Goal: Task Accomplishment & Management: Manage account settings

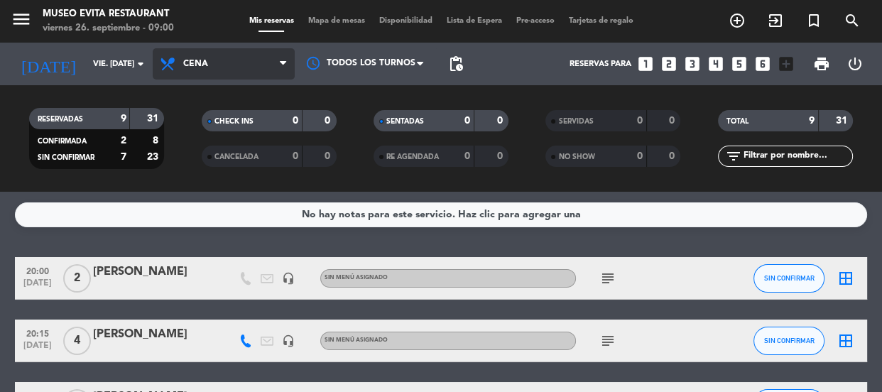
click at [256, 62] on span "Cena" at bounding box center [224, 63] width 142 height 31
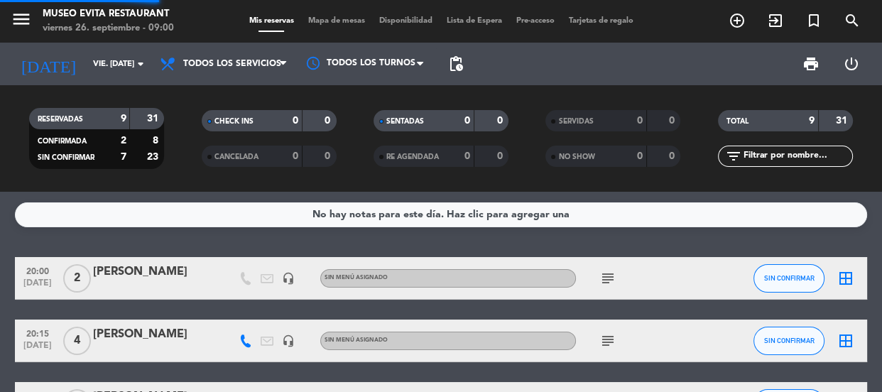
click at [251, 92] on div "menu [GEOGRAPHIC_DATA] viernes 26. septiembre - 09:00 Mis reservas Mapa de mesa…" at bounding box center [441, 96] width 882 height 192
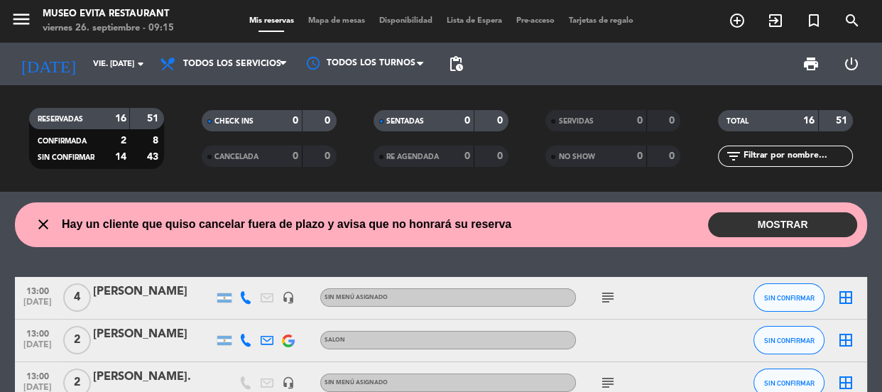
click at [788, 217] on button "MOSTRAR" at bounding box center [782, 224] width 149 height 25
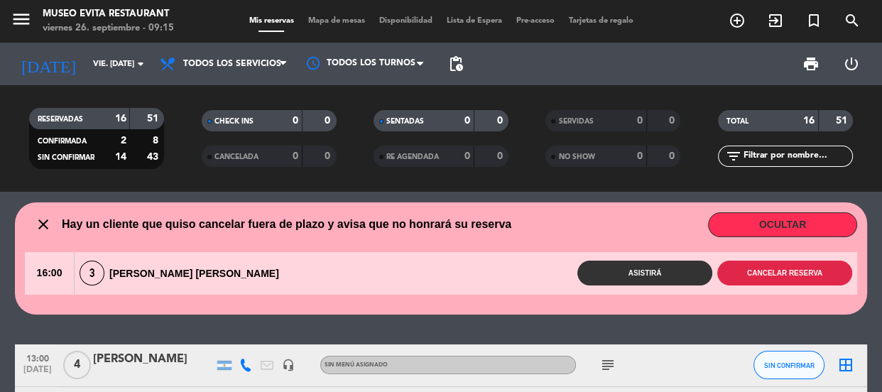
click at [745, 278] on button "Cancelar reserva" at bounding box center [784, 272] width 135 height 25
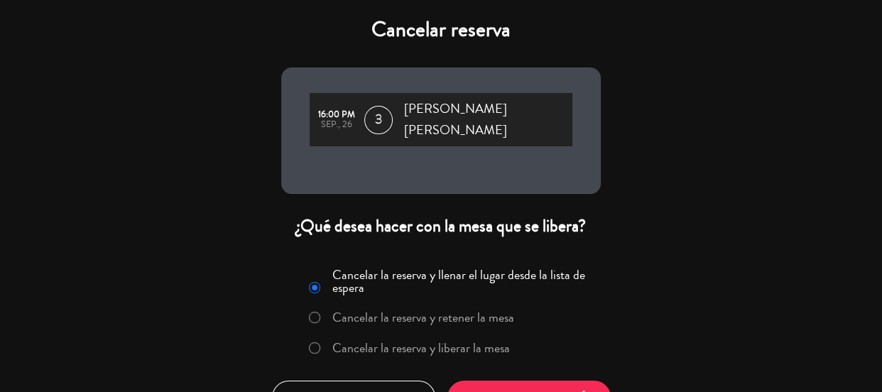
drag, startPoint x: 399, startPoint y: 330, endPoint x: 469, endPoint y: 361, distance: 76.9
click at [410, 341] on label "Cancelar la reserva y liberar la mesa" at bounding box center [420, 347] width 177 height 13
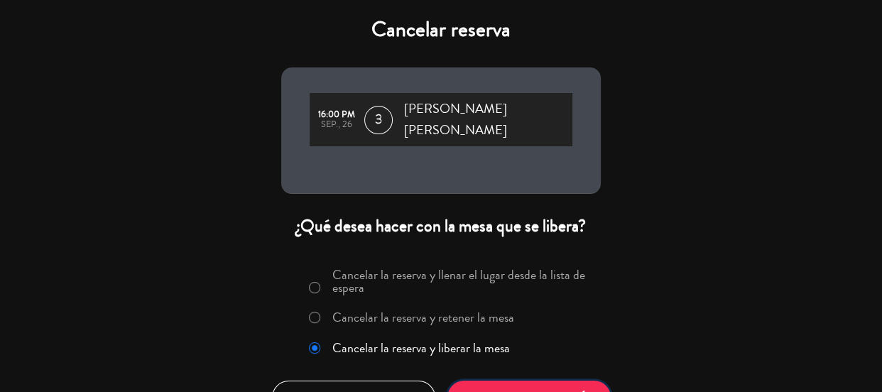
click at [473, 380] on button "CONFIRMAR CANCELACIÓN" at bounding box center [528, 396] width 163 height 33
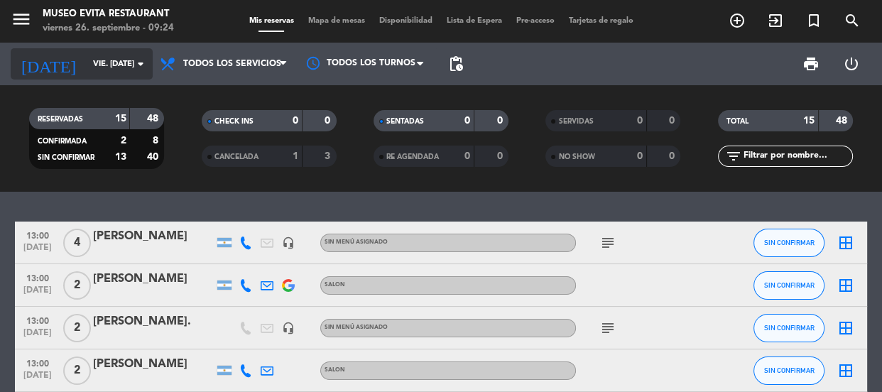
click at [129, 66] on input "vie. [DATE]" at bounding box center [140, 64] width 109 height 23
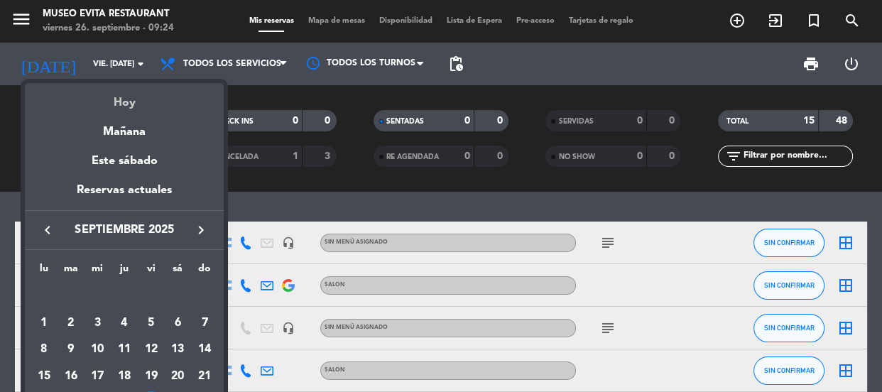
click at [126, 94] on div "Hoy" at bounding box center [124, 97] width 199 height 29
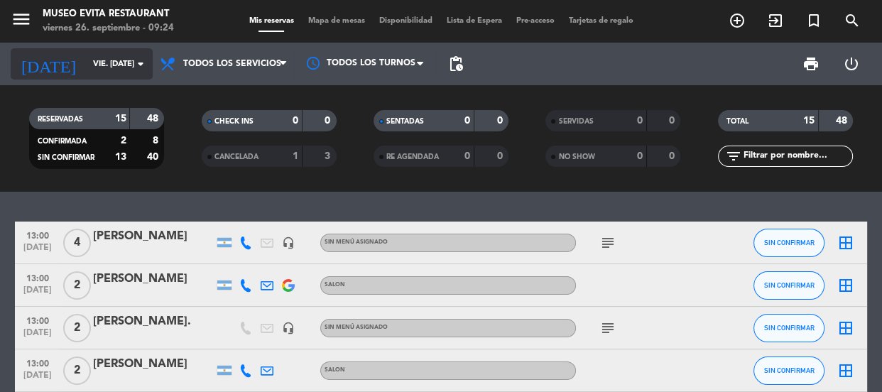
click at [109, 54] on input "vie. [DATE]" at bounding box center [140, 64] width 109 height 23
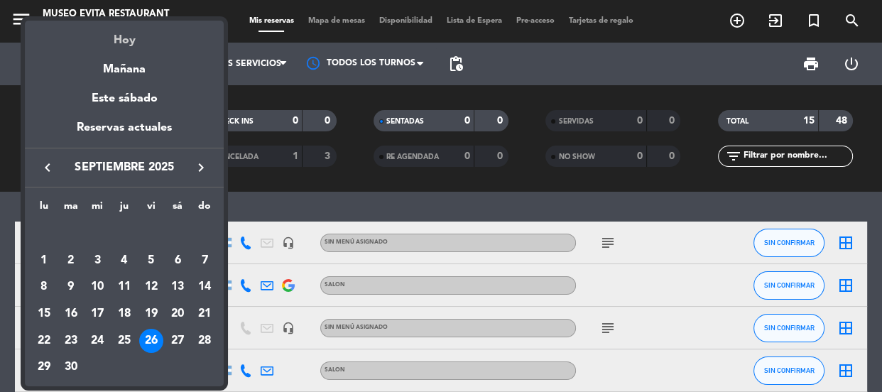
click at [119, 41] on div "Hoy" at bounding box center [124, 35] width 199 height 29
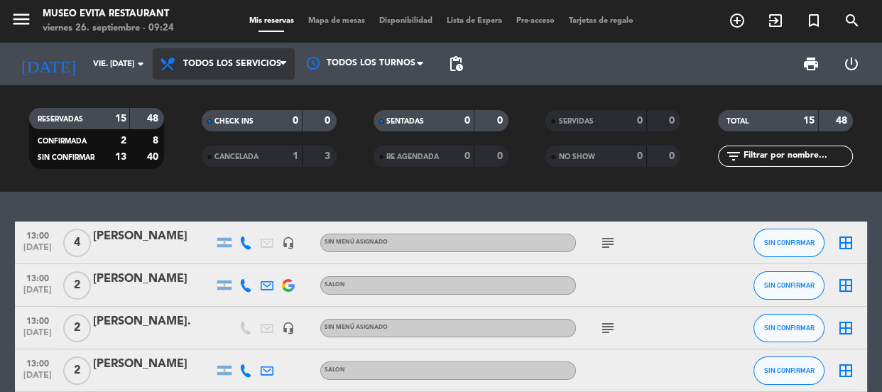
click at [215, 57] on span "Todos los servicios" at bounding box center [224, 63] width 142 height 31
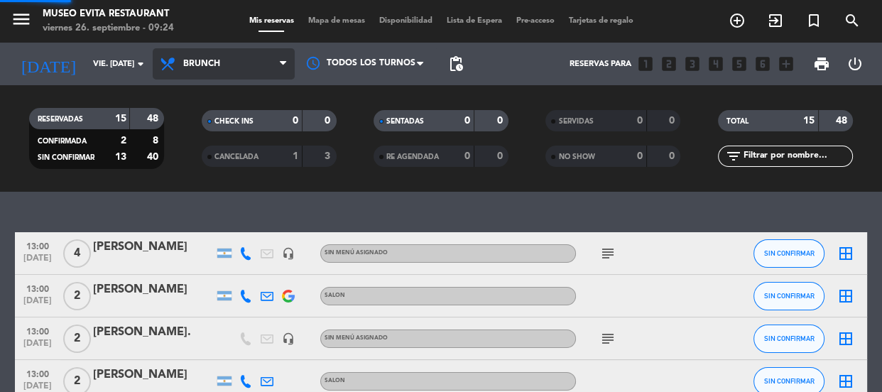
click at [219, 154] on div "menu [GEOGRAPHIC_DATA] viernes 26. septiembre - 09:24 Mis reservas Mapa de mesa…" at bounding box center [441, 96] width 882 height 192
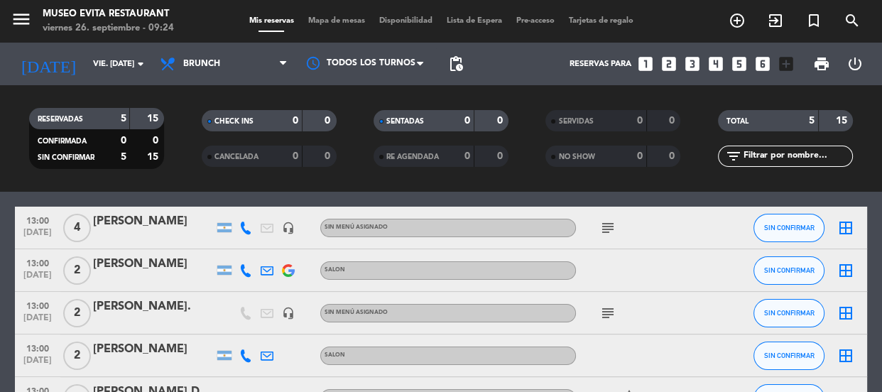
scroll to position [149, 0]
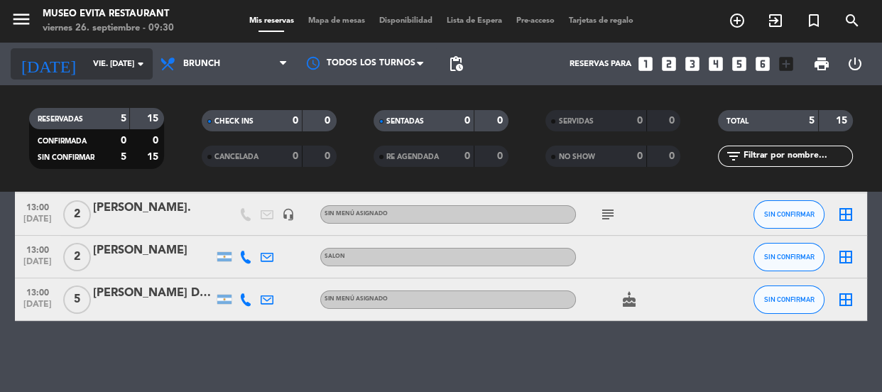
click at [101, 69] on input "vie. [DATE]" at bounding box center [140, 64] width 109 height 23
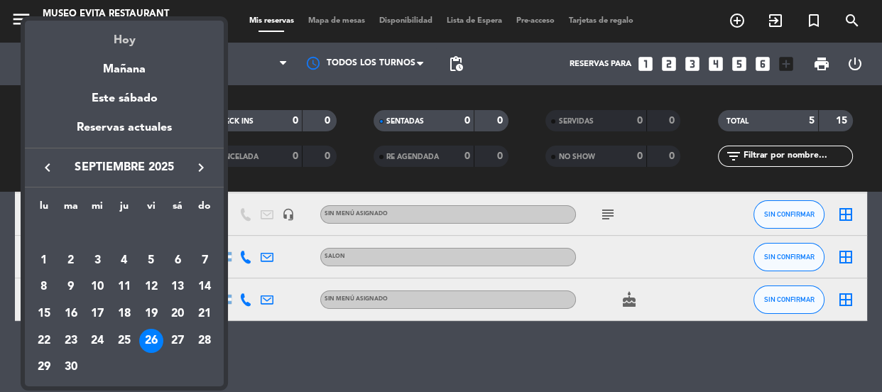
click at [128, 42] on div "Hoy" at bounding box center [124, 35] width 199 height 29
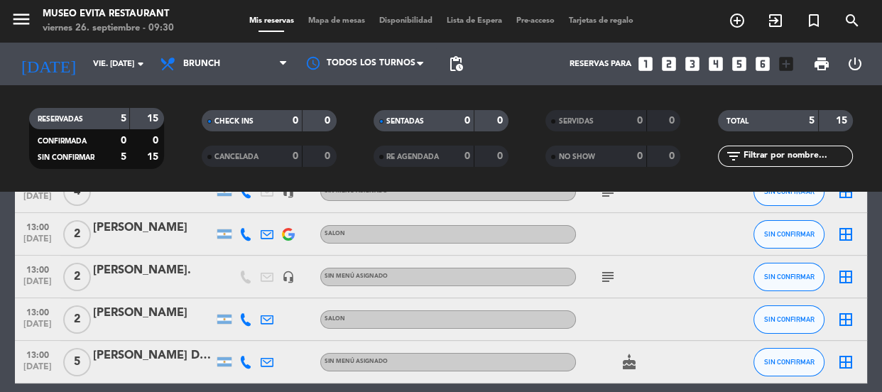
scroll to position [64, 0]
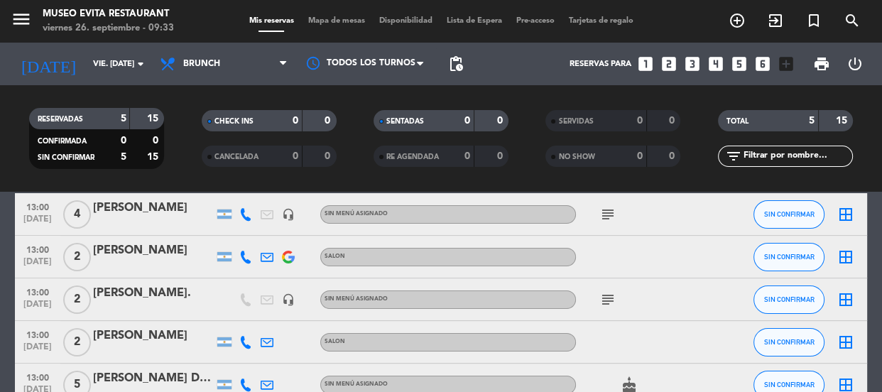
click at [0, 291] on bookings-row "13:00 [DATE] 4 [PERSON_NAME] headset_mic Sin menú asignado subject SIN CONFIRMA…" at bounding box center [441, 299] width 882 height 213
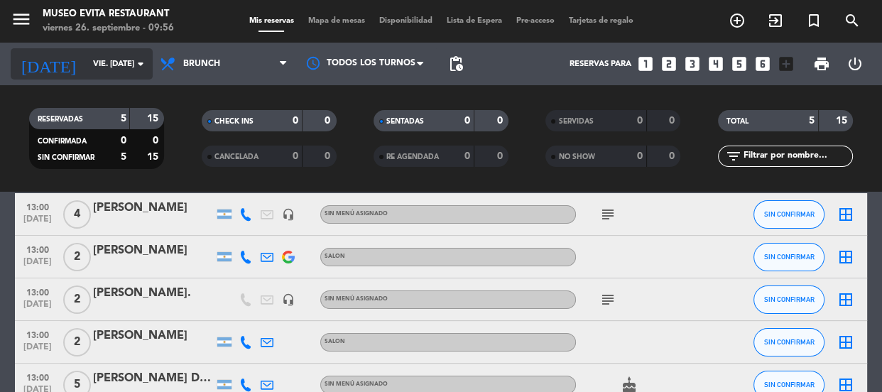
click at [133, 59] on icon "arrow_drop_down" at bounding box center [140, 63] width 17 height 17
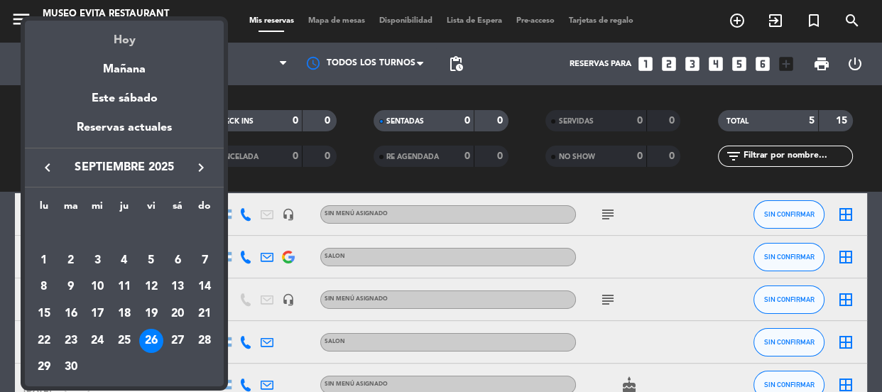
click at [131, 30] on div "Hoy" at bounding box center [124, 35] width 199 height 29
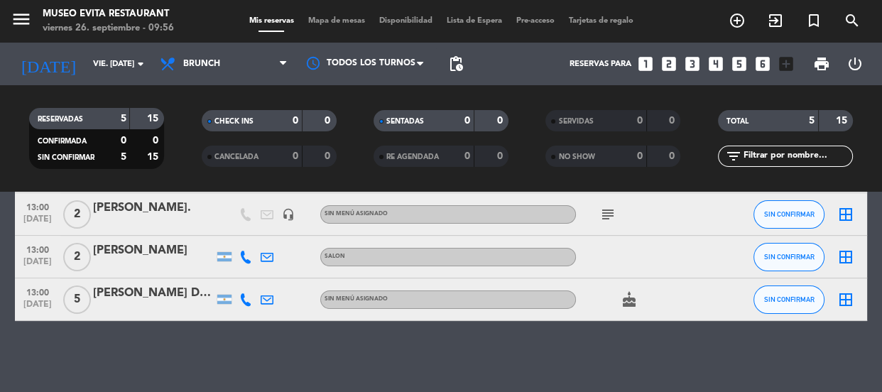
scroll to position [0, 0]
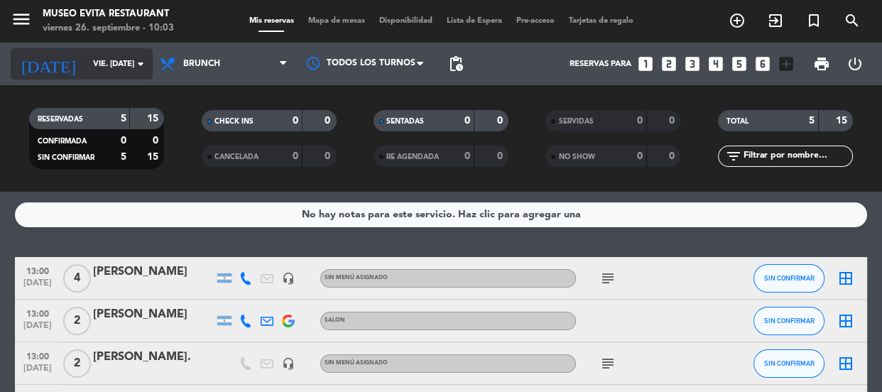
click at [113, 53] on input "vie. [DATE]" at bounding box center [140, 64] width 109 height 23
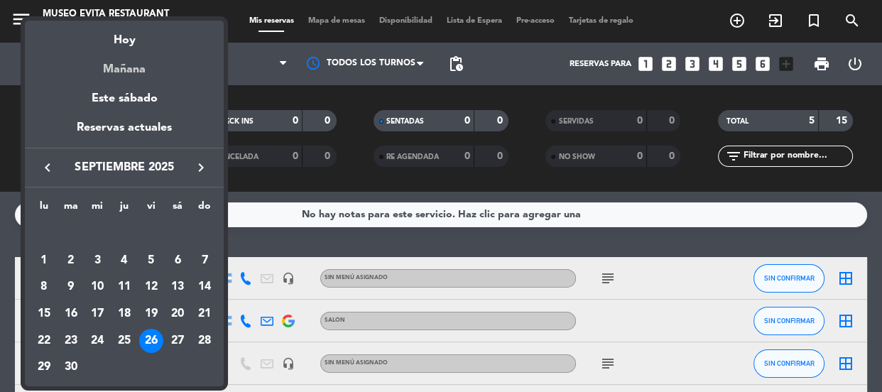
click at [123, 64] on div "Mañana" at bounding box center [124, 64] width 199 height 29
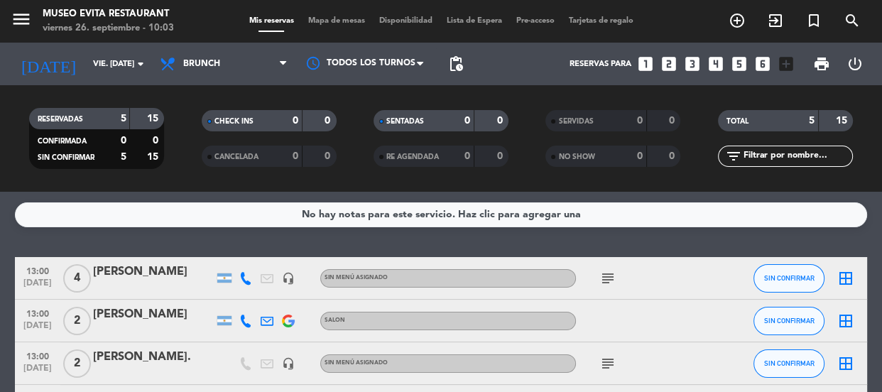
type input "sáb. [DATE]"
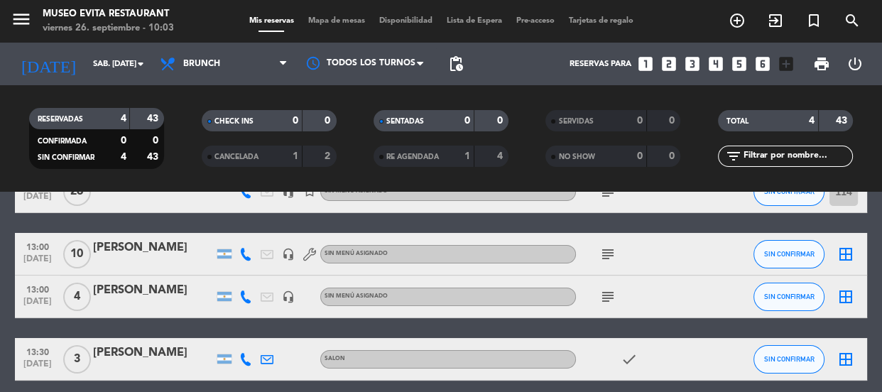
scroll to position [64, 0]
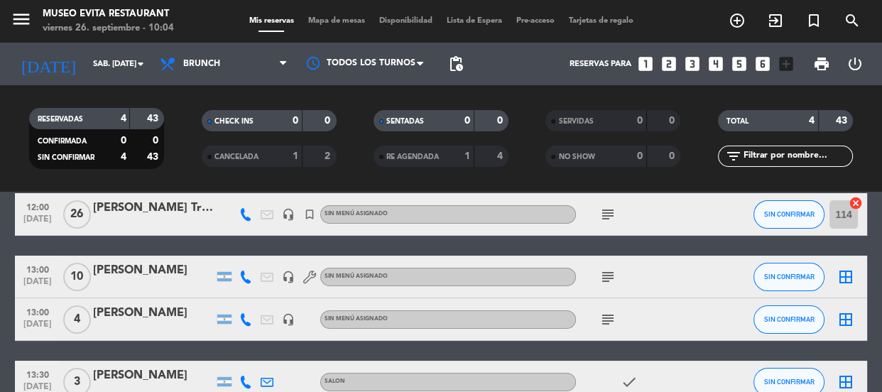
click at [116, 210] on div "[PERSON_NAME] Travel" at bounding box center [153, 208] width 121 height 18
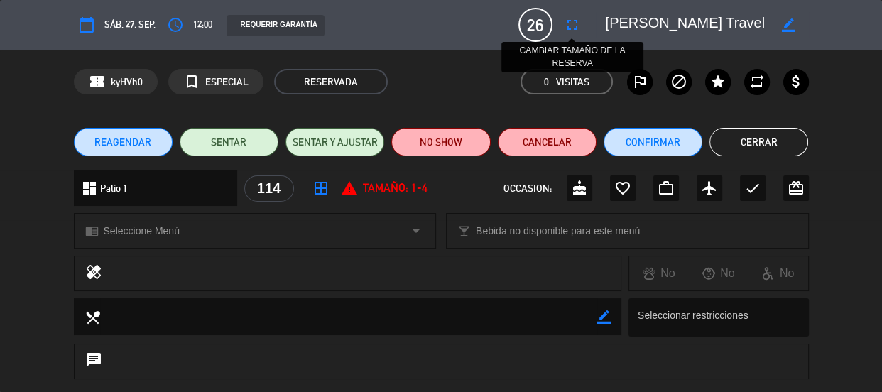
click at [576, 24] on icon "fullscreen" at bounding box center [572, 24] width 17 height 17
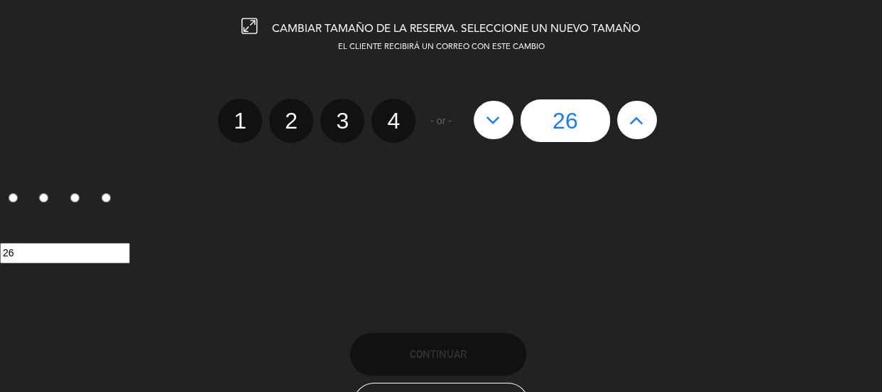
click at [637, 119] on icon at bounding box center [636, 120] width 15 height 23
type input "27"
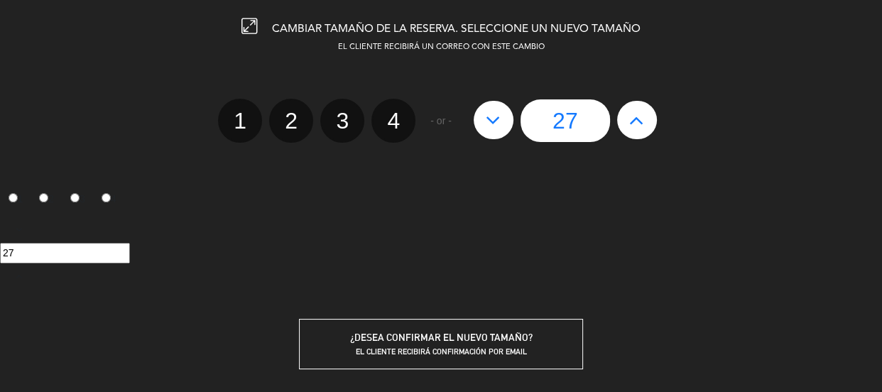
click at [490, 119] on icon at bounding box center [492, 120] width 15 height 23
type input "26"
click at [490, 119] on icon at bounding box center [492, 120] width 15 height 23
type input "25"
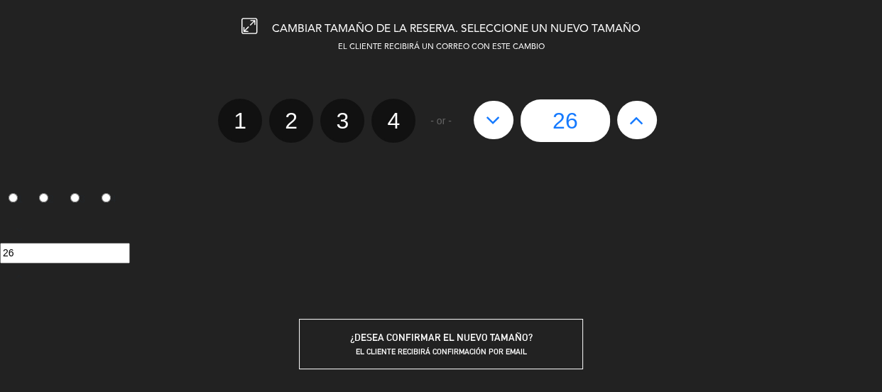
type input "25"
click at [490, 119] on icon at bounding box center [492, 120] width 15 height 23
type input "24"
click at [490, 119] on icon at bounding box center [492, 120] width 15 height 23
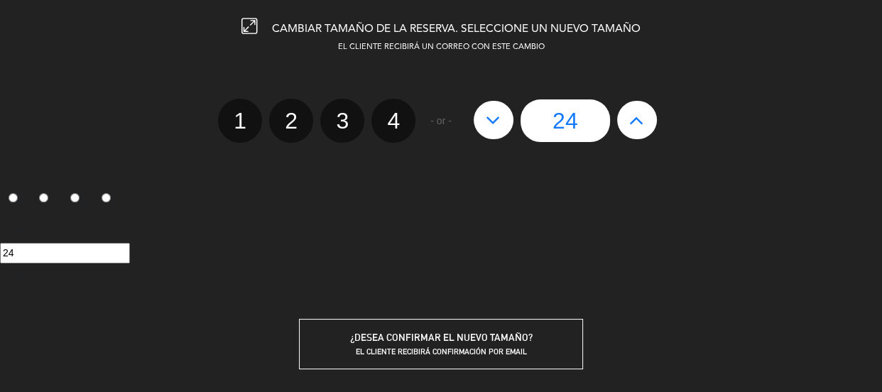
type input "23"
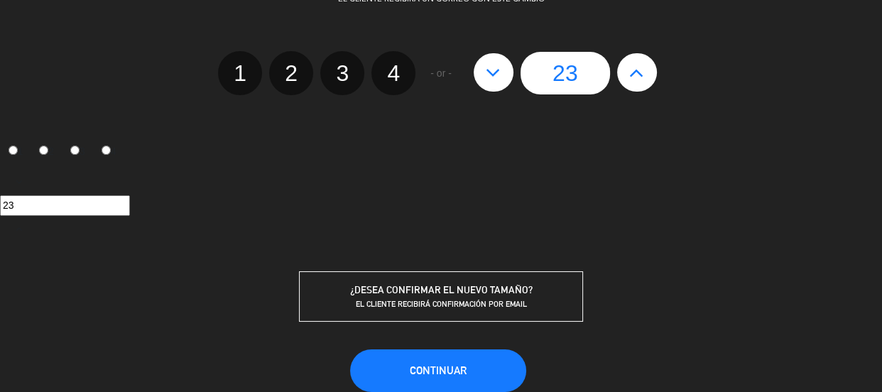
scroll to position [127, 0]
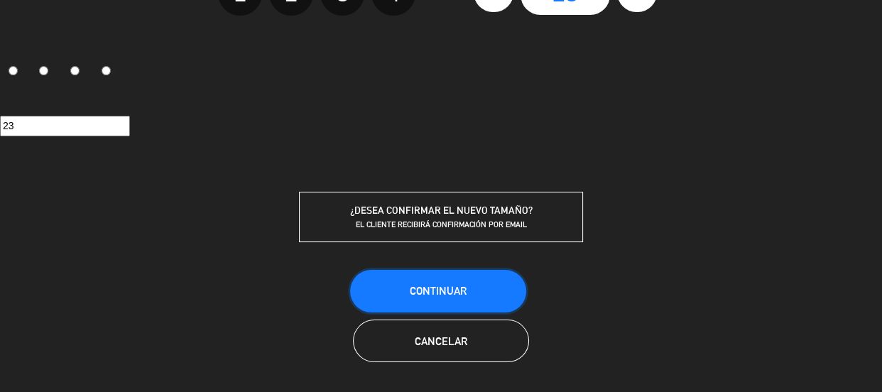
click at [454, 289] on span "Continuar" at bounding box center [438, 291] width 57 height 12
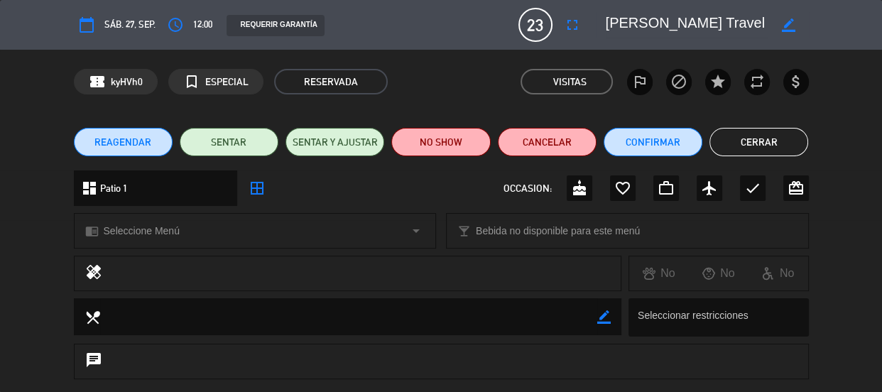
click at [763, 142] on button "Cerrar" at bounding box center [758, 142] width 99 height 28
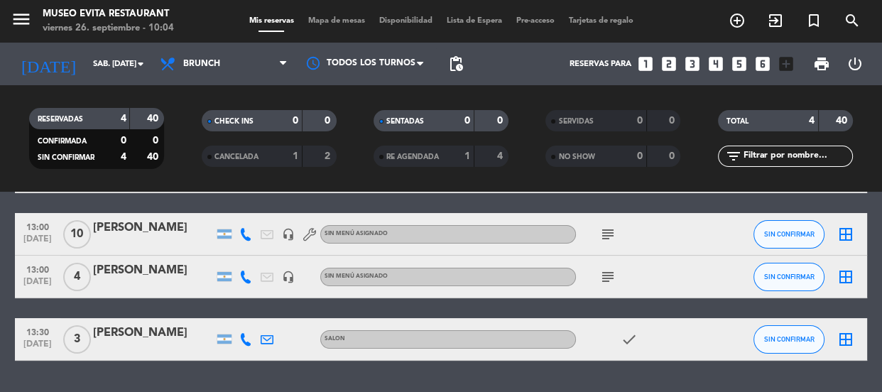
scroll to position [128, 0]
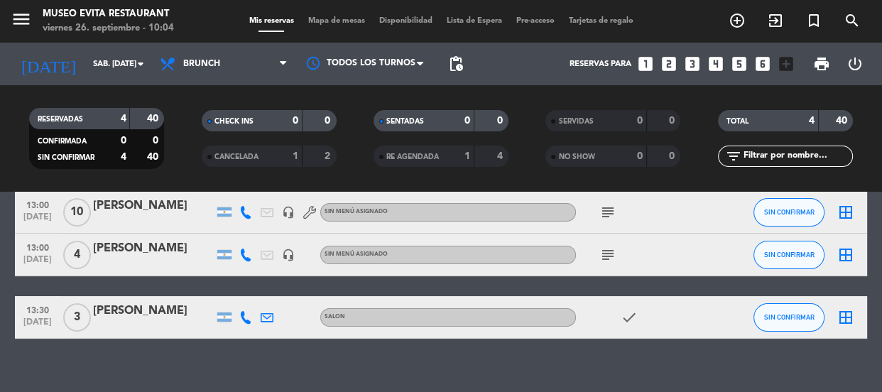
click at [146, 199] on div "[PERSON_NAME]" at bounding box center [153, 206] width 121 height 18
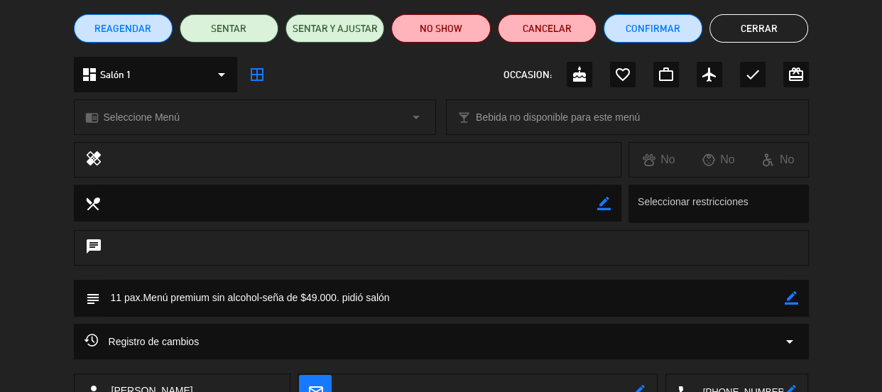
scroll to position [0, 0]
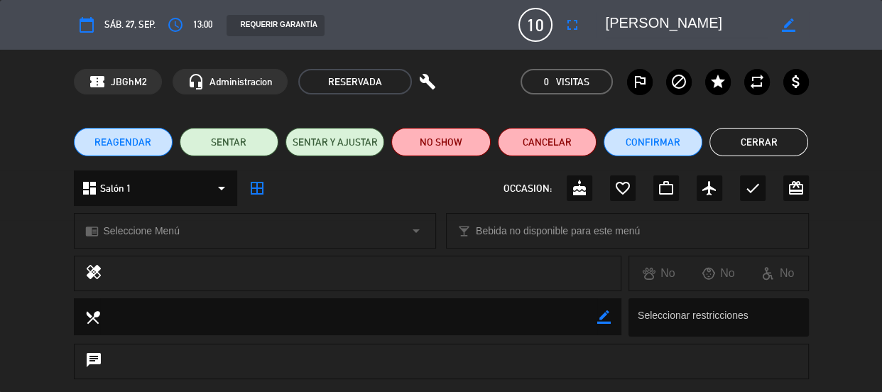
drag, startPoint x: 755, startPoint y: 142, endPoint x: 539, endPoint y: 141, distance: 215.8
click at [756, 142] on button "Cerrar" at bounding box center [758, 142] width 99 height 28
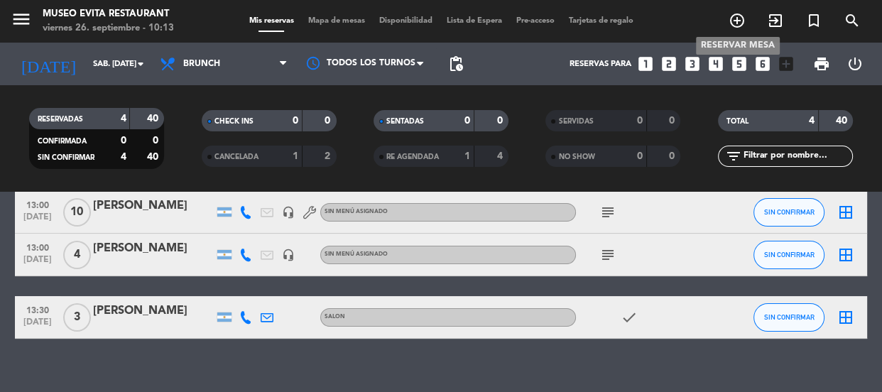
click at [738, 21] on icon "add_circle_outline" at bounding box center [736, 20] width 17 height 17
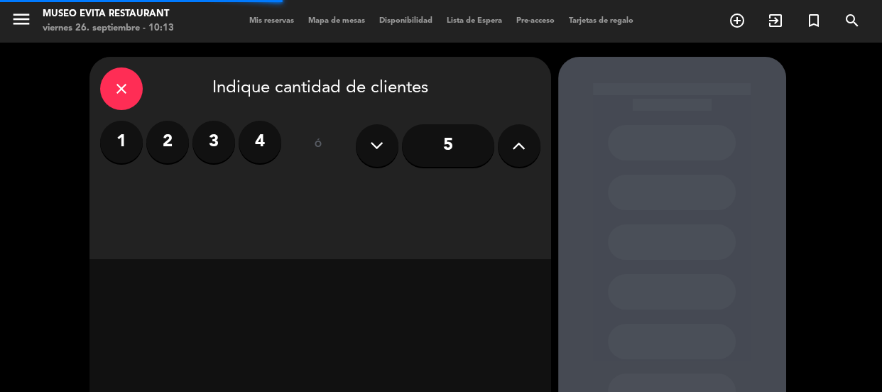
click at [170, 135] on label "2" at bounding box center [167, 142] width 43 height 43
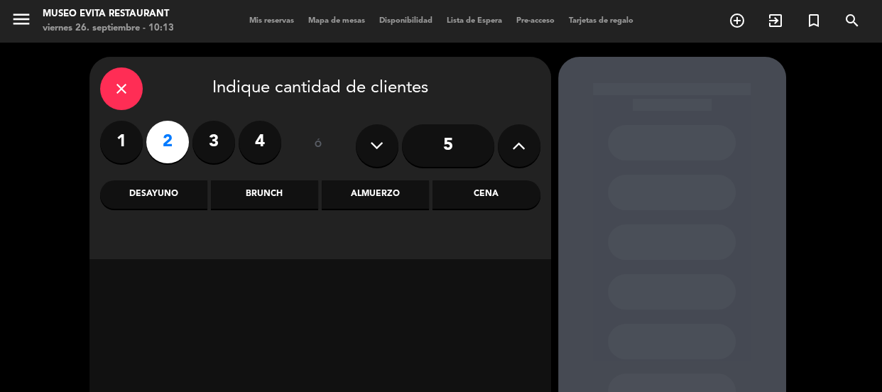
click at [185, 190] on div "Desayuno" at bounding box center [153, 194] width 107 height 28
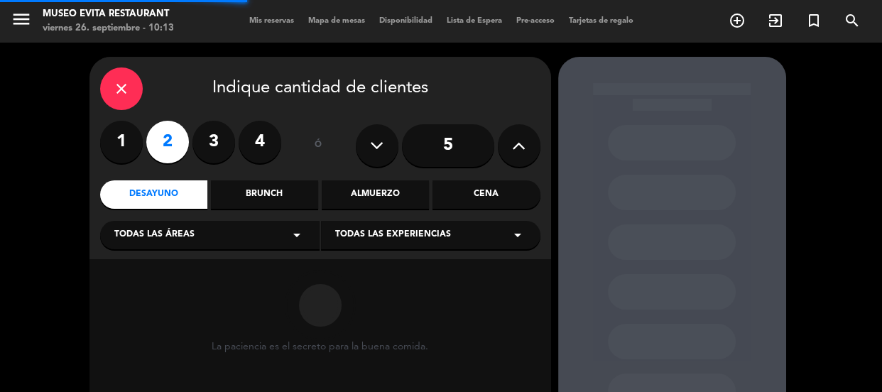
click at [220, 224] on div "Todas las áreas arrow_drop_down" at bounding box center [209, 235] width 219 height 28
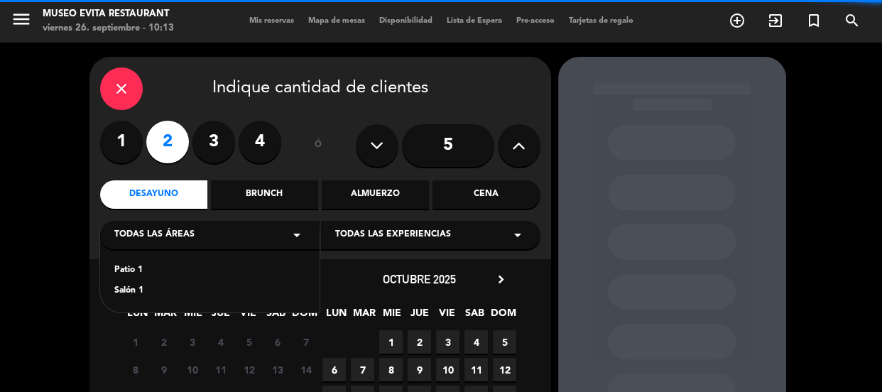
click at [136, 291] on div "Salón 1" at bounding box center [209, 291] width 191 height 14
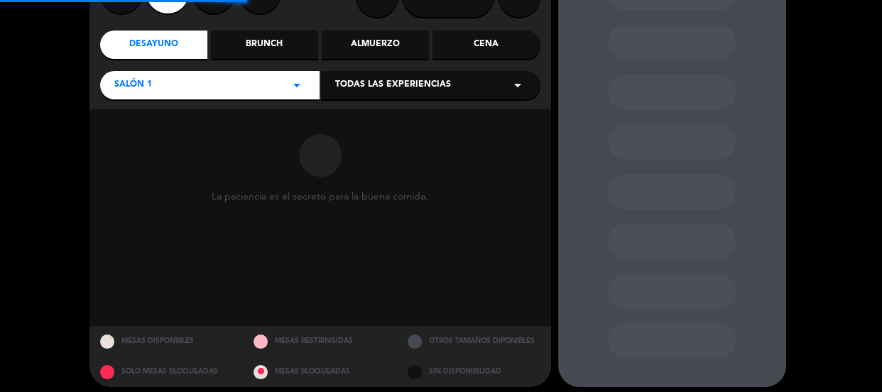
scroll to position [159, 0]
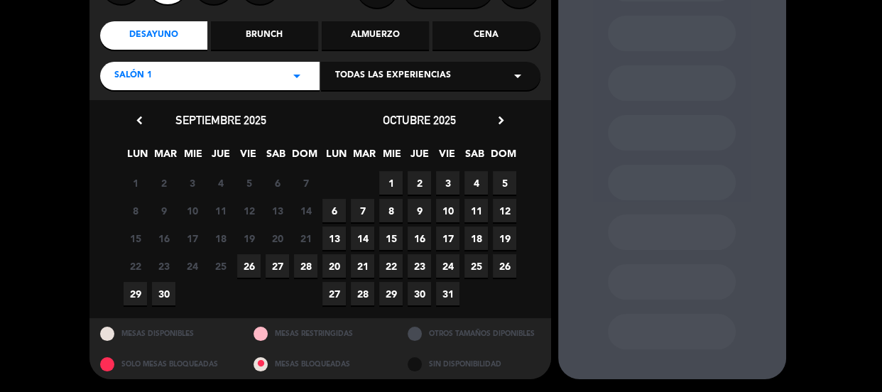
click at [275, 266] on span "27" at bounding box center [276, 265] width 23 height 23
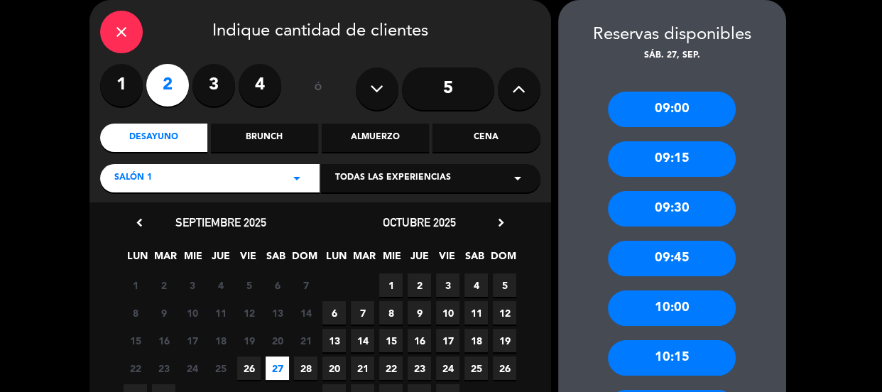
scroll to position [314, 0]
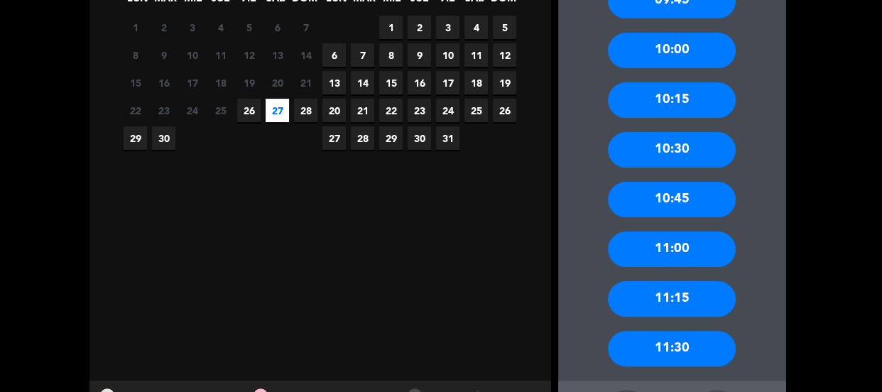
click at [666, 244] on div "11:00" at bounding box center [672, 248] width 128 height 35
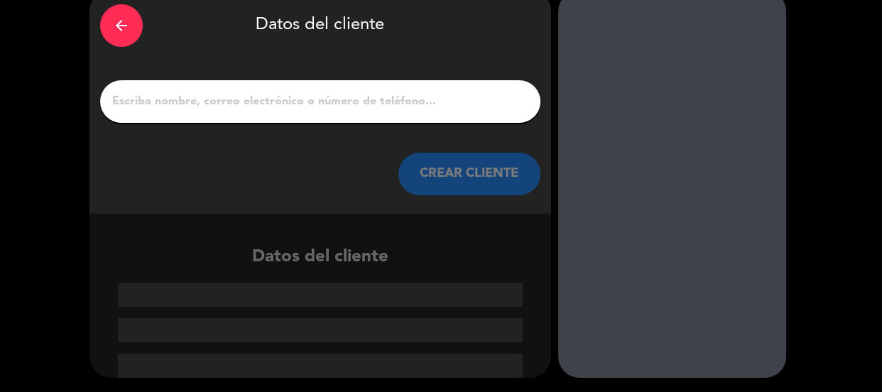
scroll to position [67, 0]
click at [415, 107] on input "1" at bounding box center [320, 102] width 419 height 20
type input "e"
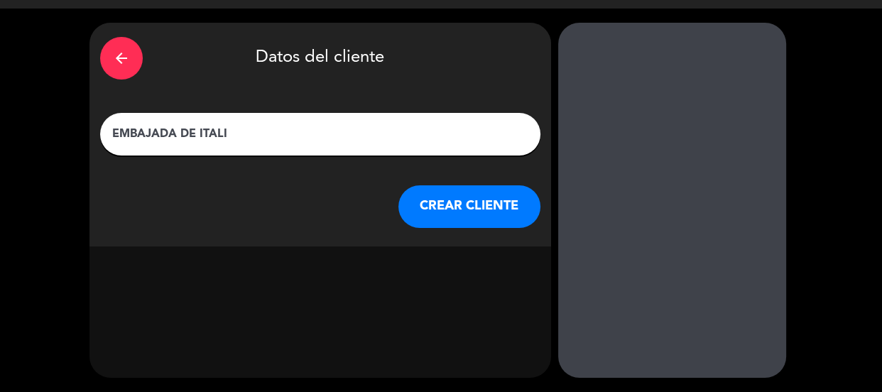
scroll to position [34, 0]
type input "EMBAJADA DE ITALIA"
click at [440, 188] on button "CREAR CLIENTE" at bounding box center [469, 206] width 142 height 43
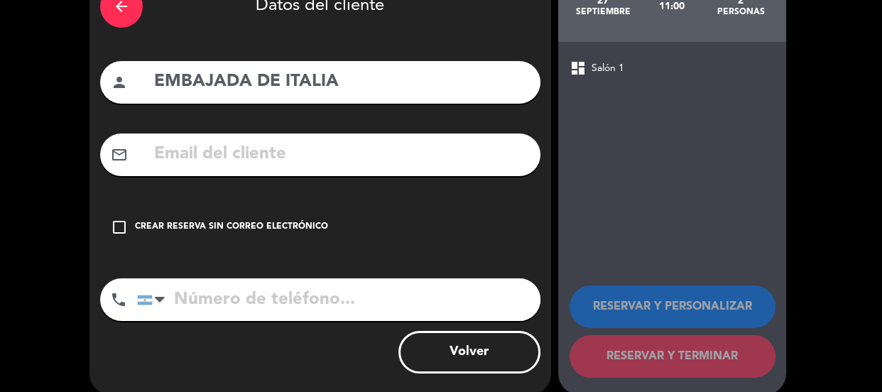
scroll to position [103, 0]
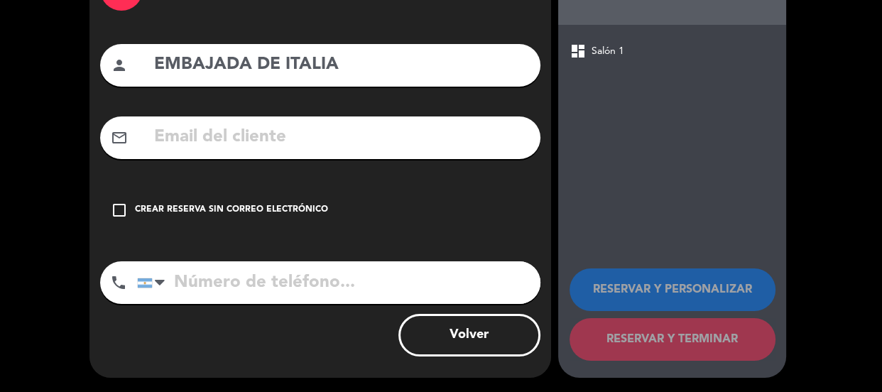
click at [440, 189] on div "check_box_outline_blank Crear reserva sin correo electrónico" at bounding box center [320, 210] width 440 height 43
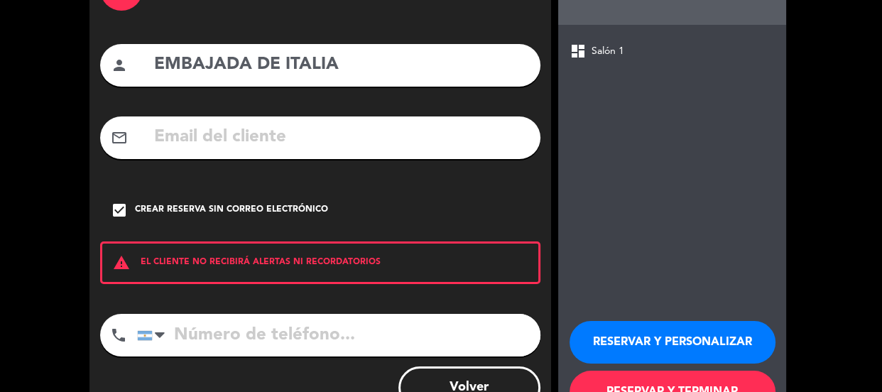
click at [652, 333] on button "RESERVAR Y PERSONALIZAR" at bounding box center [672, 342] width 206 height 43
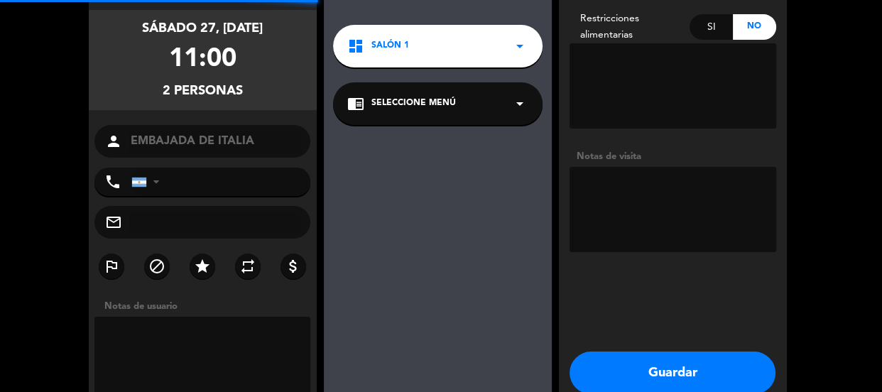
scroll to position [57, 0]
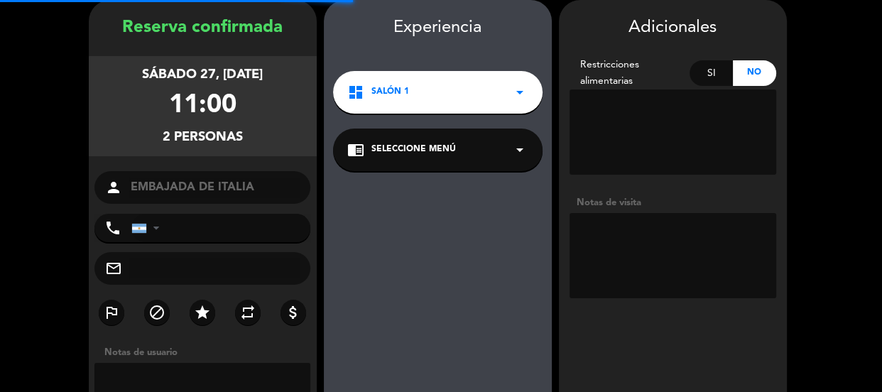
click at [642, 238] on textarea at bounding box center [672, 255] width 207 height 85
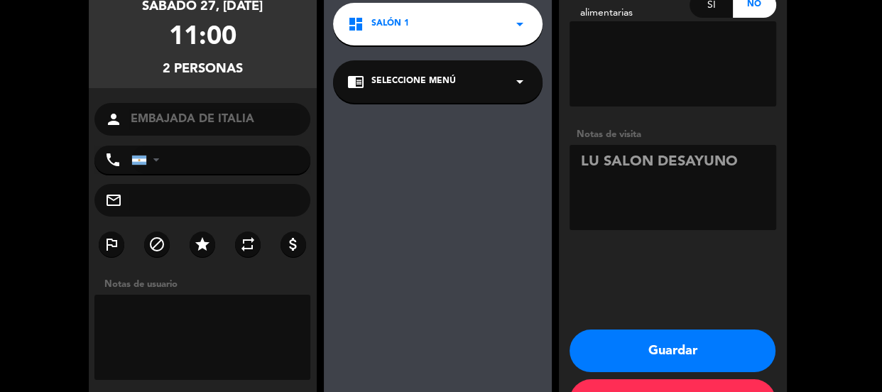
scroll to position [176, 0]
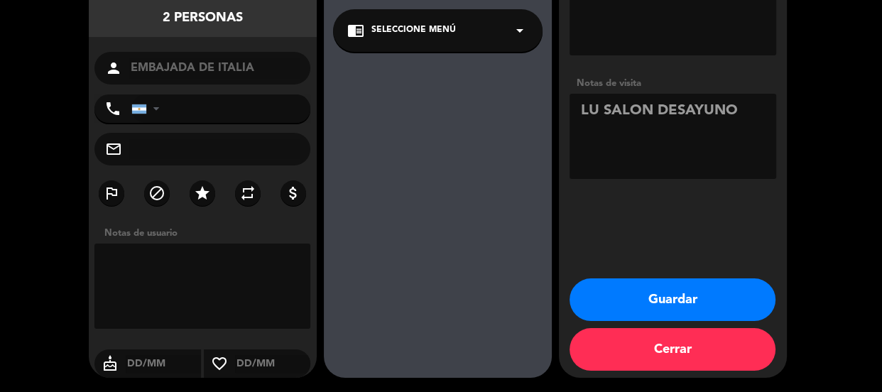
type textarea "LU SALON DESAYUNO"
click at [638, 292] on button "Guardar" at bounding box center [672, 299] width 206 height 43
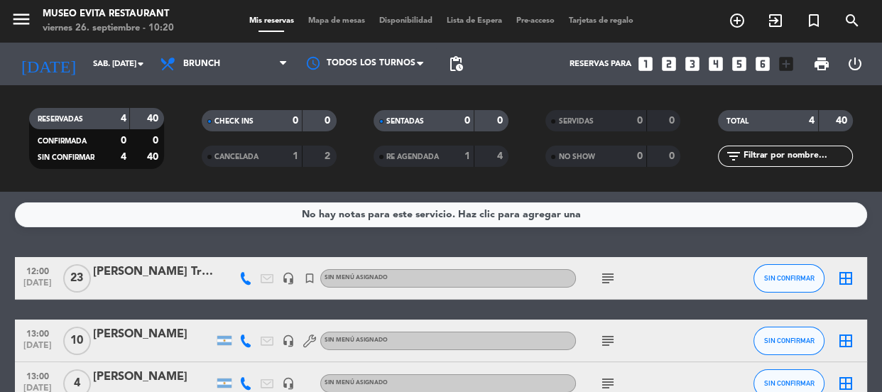
click at [188, 106] on div "CHECK INS 0 0 CANCELADA 1 2" at bounding box center [268, 138] width 172 height 78
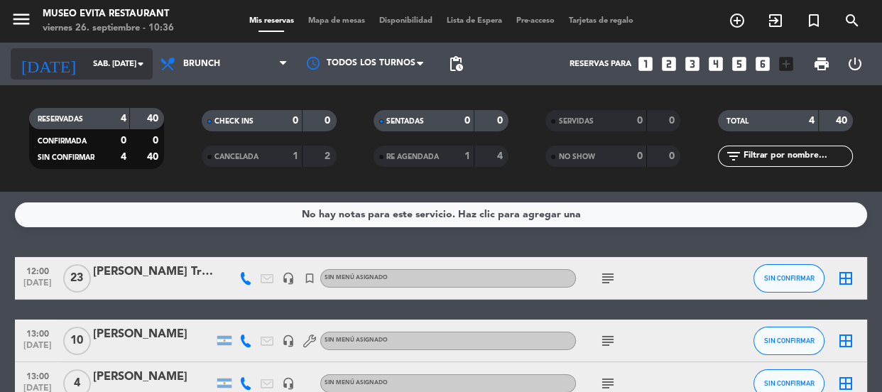
click at [111, 62] on input "sáb. [DATE]" at bounding box center [140, 64] width 109 height 23
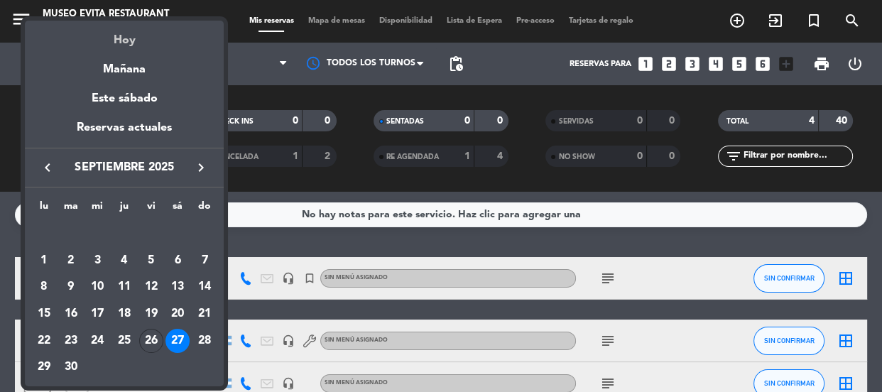
click at [126, 39] on div "Hoy" at bounding box center [124, 35] width 199 height 29
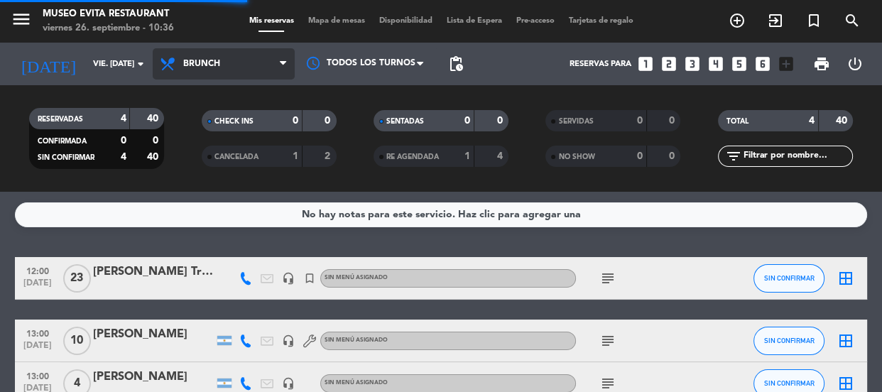
click at [227, 72] on span "Brunch" at bounding box center [224, 63] width 142 height 31
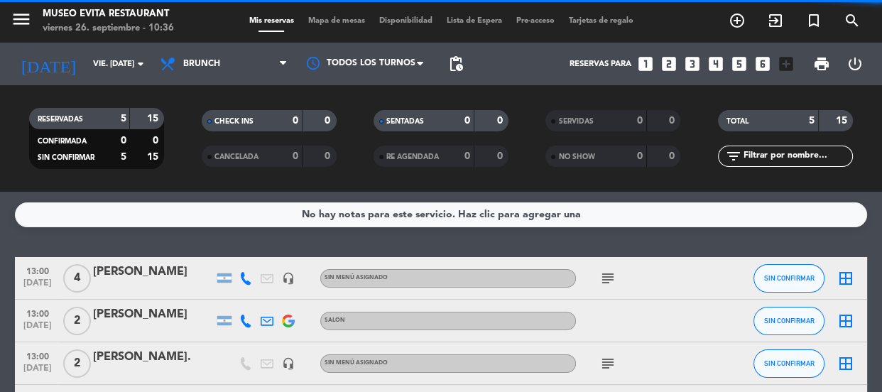
click at [219, 213] on div "No hay notas para este servicio. Haz clic para agregar una" at bounding box center [441, 214] width 852 height 25
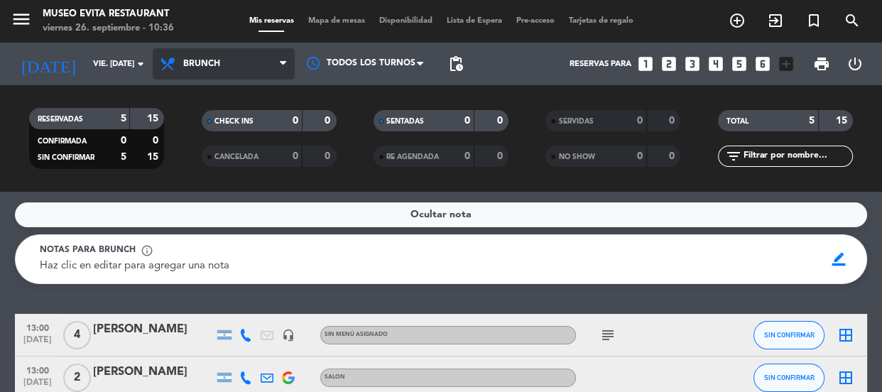
click at [213, 65] on span "Brunch" at bounding box center [201, 64] width 37 height 10
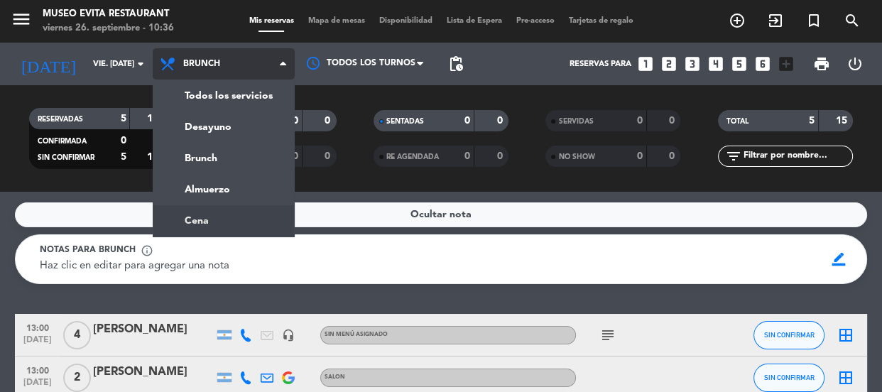
click at [209, 220] on ng-component "menu [GEOGRAPHIC_DATA] viernes 26. septiembre - 10:36 Mis reservas Mapa de mesa…" at bounding box center [441, 196] width 882 height 392
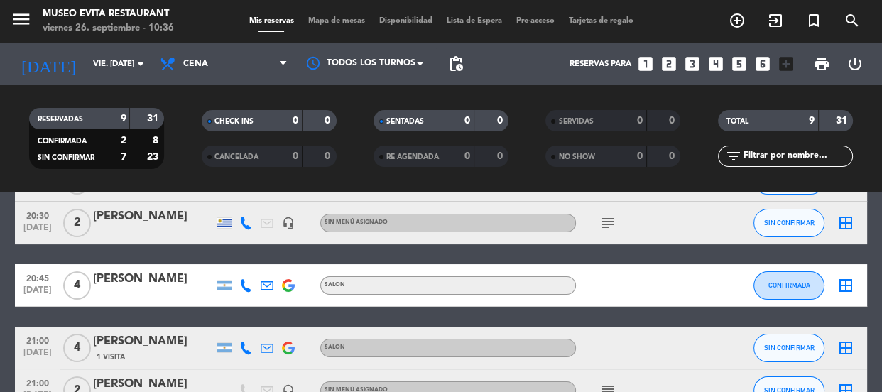
scroll to position [96, 0]
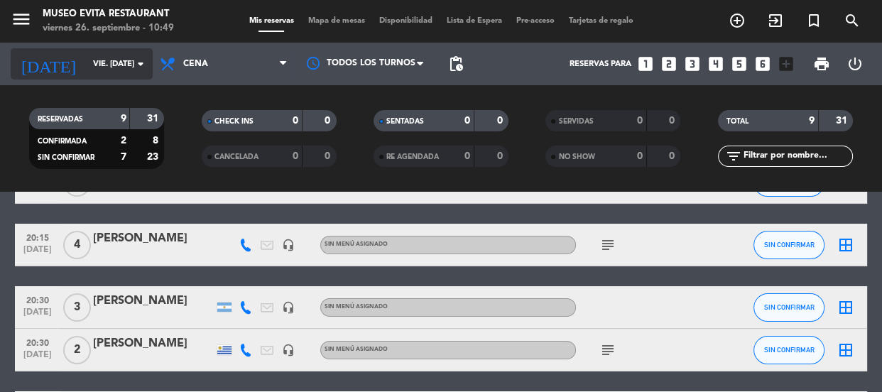
click at [126, 63] on input "vie. [DATE]" at bounding box center [140, 64] width 109 height 23
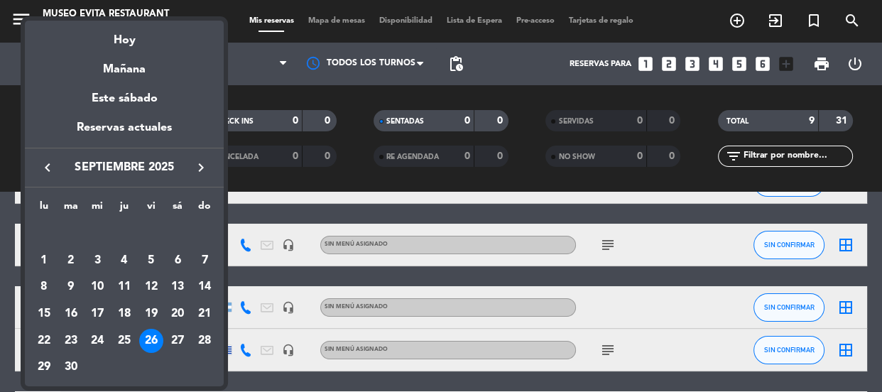
click at [205, 336] on div "28" at bounding box center [204, 341] width 24 height 24
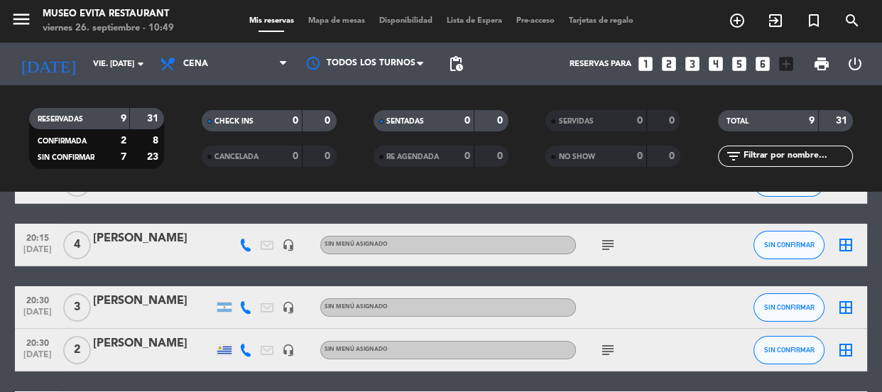
type input "dom. [DATE]"
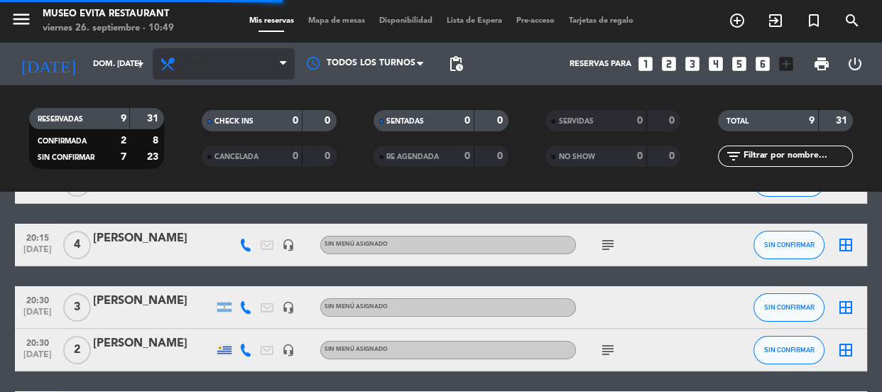
click at [210, 50] on span "Cena" at bounding box center [224, 63] width 142 height 31
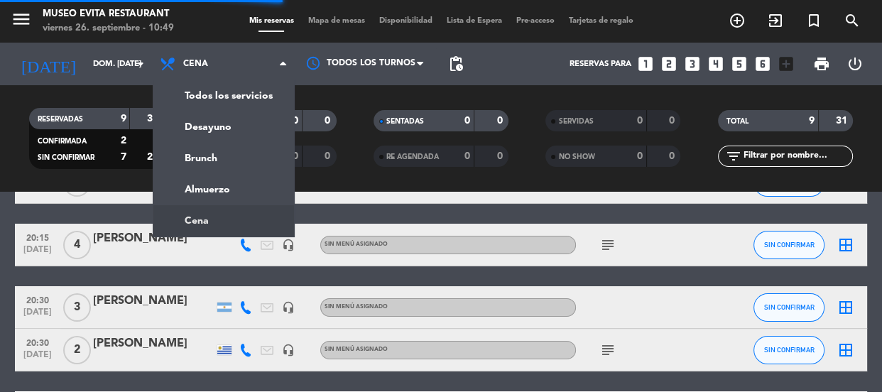
scroll to position [0, 0]
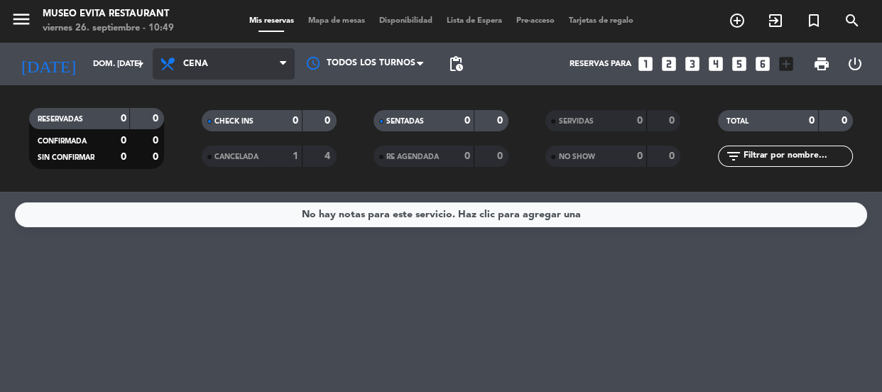
click at [219, 70] on span "Cena" at bounding box center [224, 63] width 142 height 31
click at [212, 150] on div "menu [GEOGRAPHIC_DATA] viernes 26. septiembre - 10:49 Mis reservas Mapa de mesa…" at bounding box center [441, 96] width 882 height 192
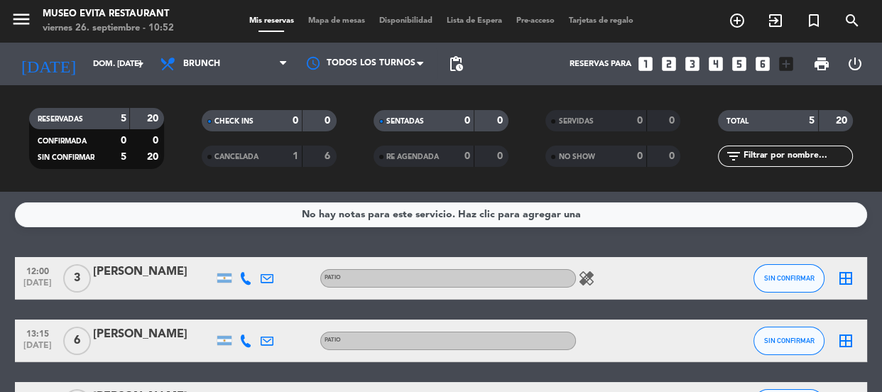
click at [713, 58] on icon "looks_4" at bounding box center [715, 64] width 18 height 18
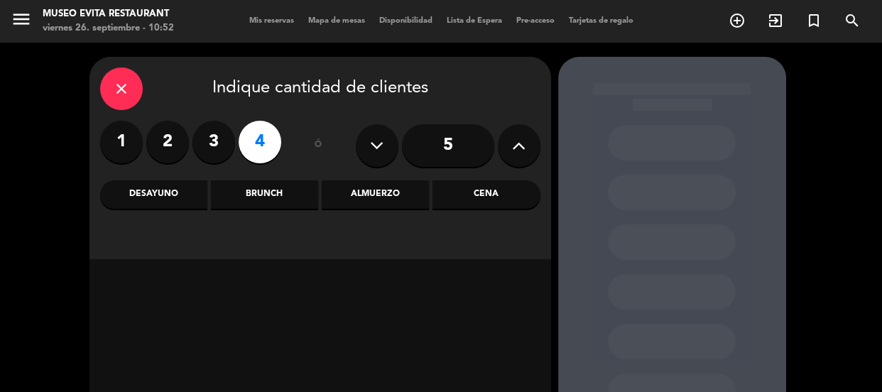
click at [483, 195] on div "Cena" at bounding box center [485, 194] width 107 height 28
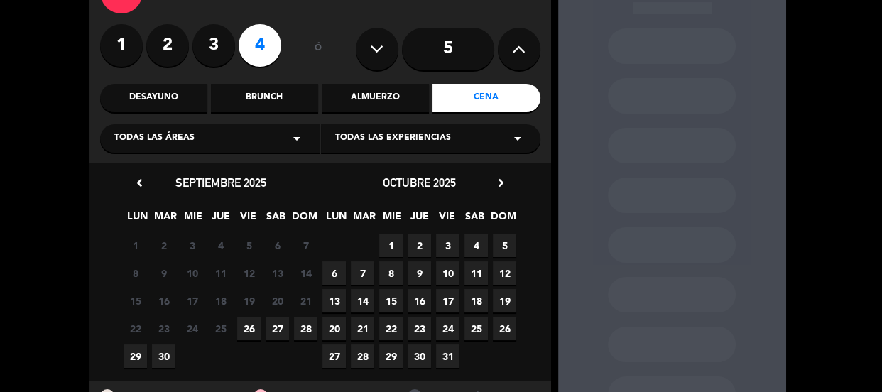
scroll to position [128, 0]
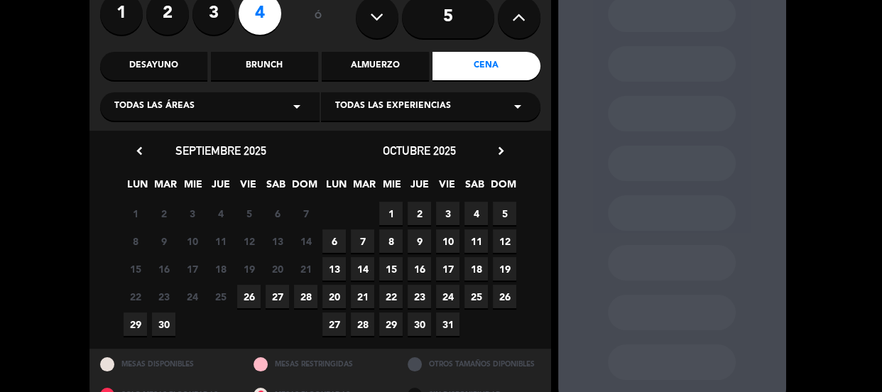
click at [248, 293] on span "26" at bounding box center [248, 296] width 23 height 23
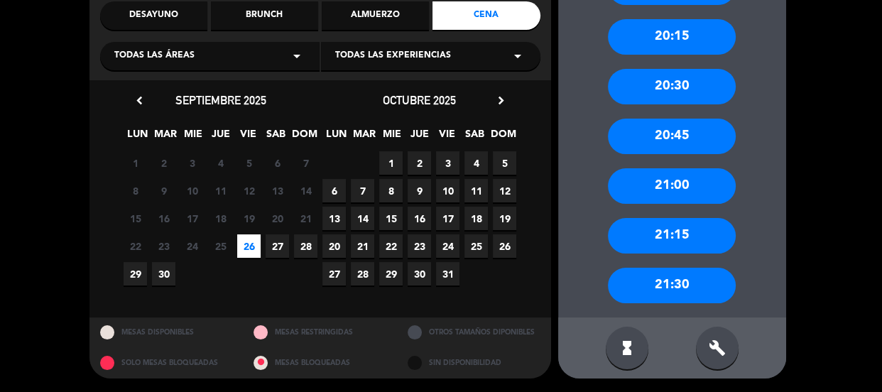
click at [671, 177] on div "21:00" at bounding box center [672, 185] width 128 height 35
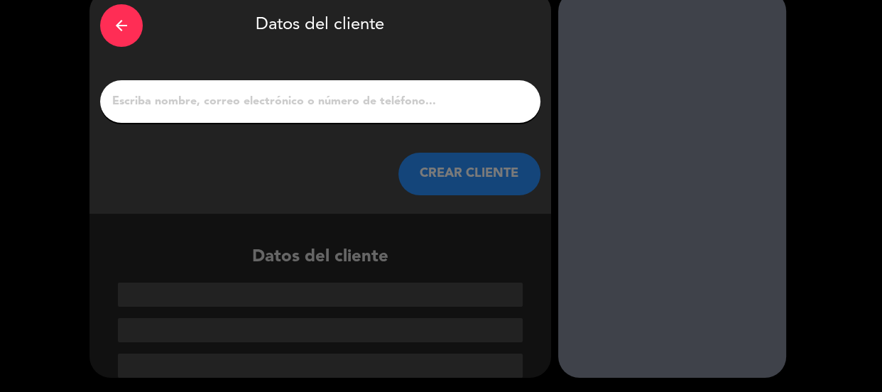
scroll to position [67, 0]
paste input "[PERSON_NAME]"
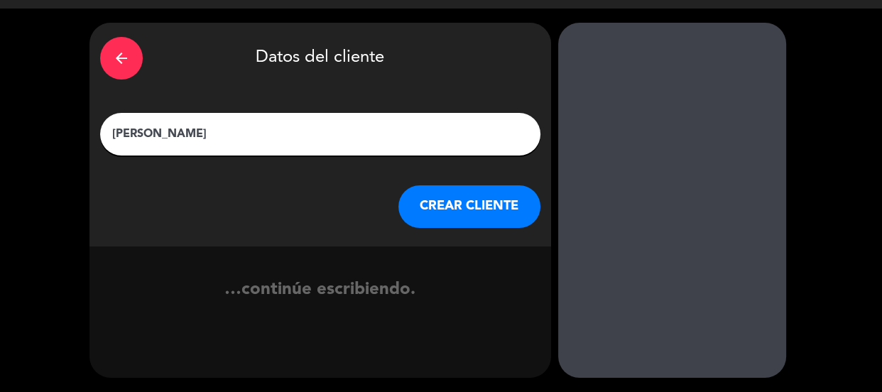
scroll to position [34, 0]
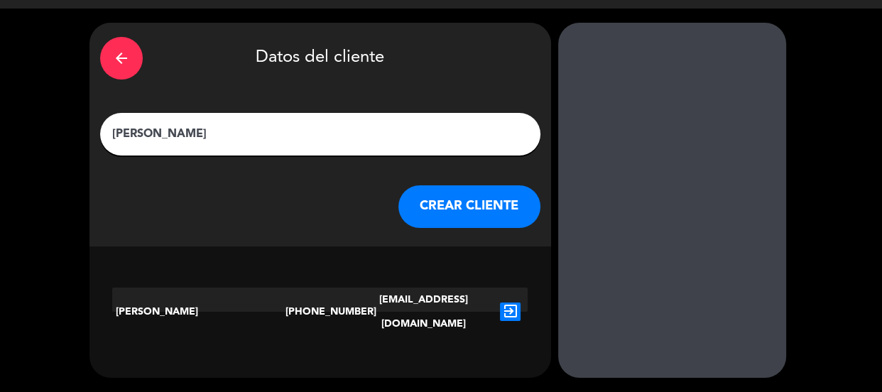
type input "[PERSON_NAME]"
click at [508, 302] on icon "exit_to_app" at bounding box center [510, 311] width 21 height 18
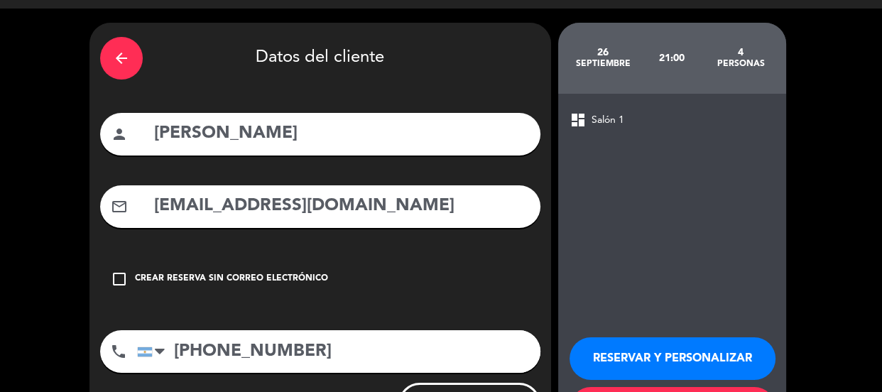
click at [623, 342] on button "RESERVAR Y PERSONALIZAR" at bounding box center [672, 358] width 206 height 43
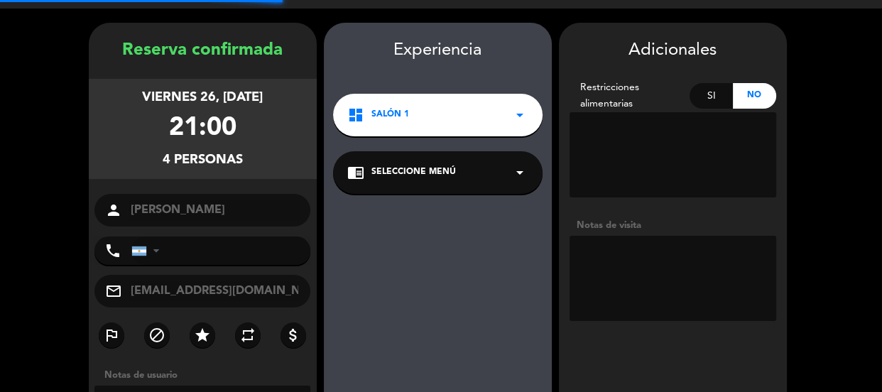
type input "[PHONE_NUMBER]"
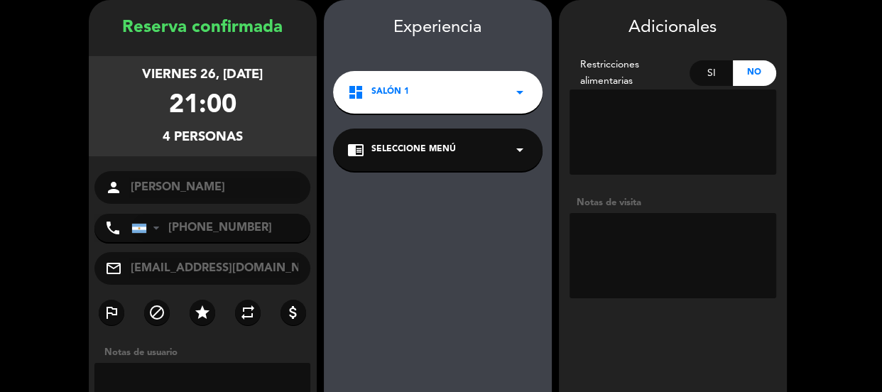
click at [630, 253] on textarea at bounding box center [672, 255] width 207 height 85
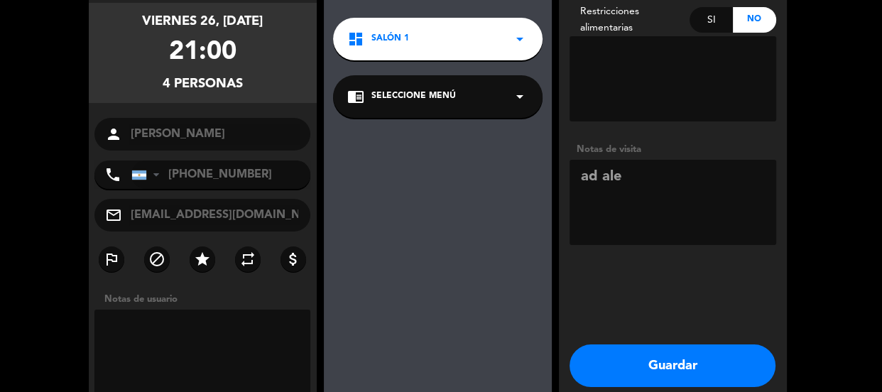
scroll to position [176, 0]
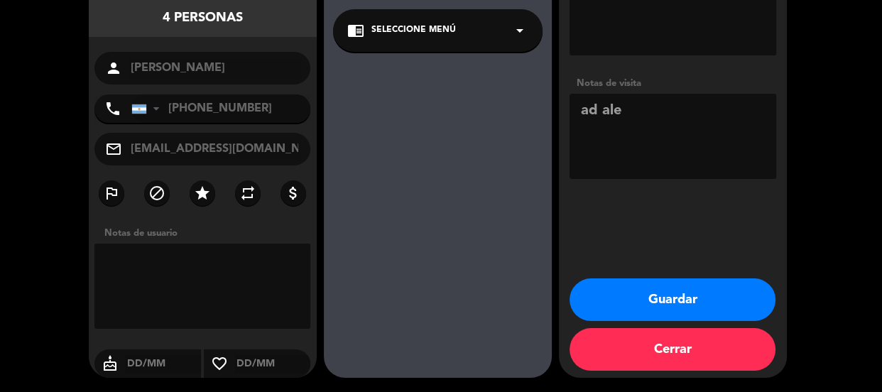
type textarea "ad ale"
click at [687, 291] on button "Guardar" at bounding box center [672, 299] width 206 height 43
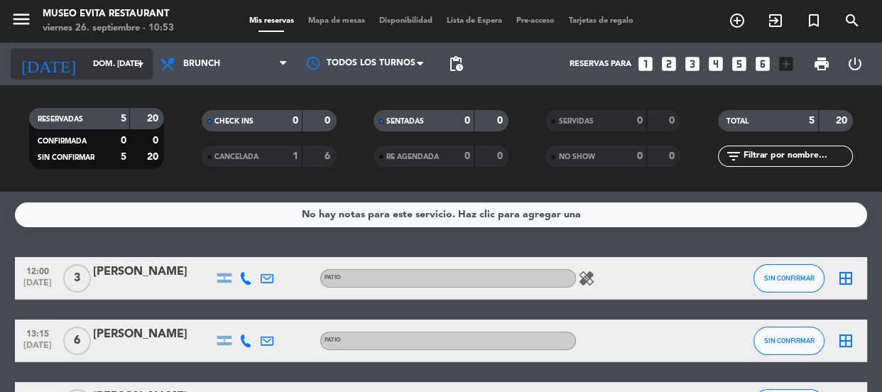
click at [136, 63] on icon "arrow_drop_down" at bounding box center [140, 63] width 17 height 17
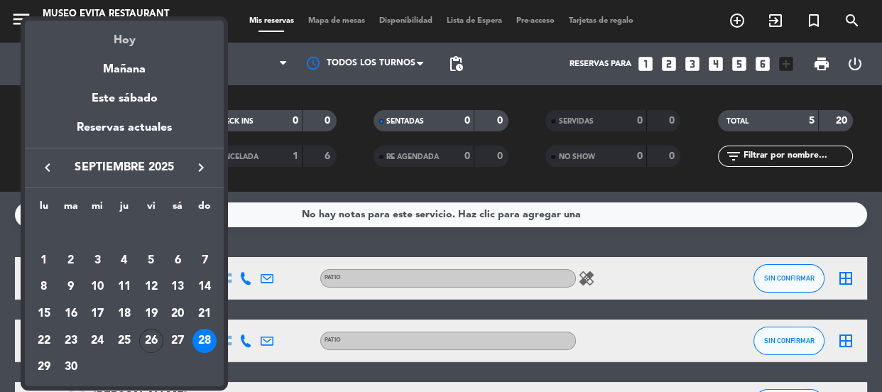
click at [137, 40] on div "Hoy" at bounding box center [124, 35] width 199 height 29
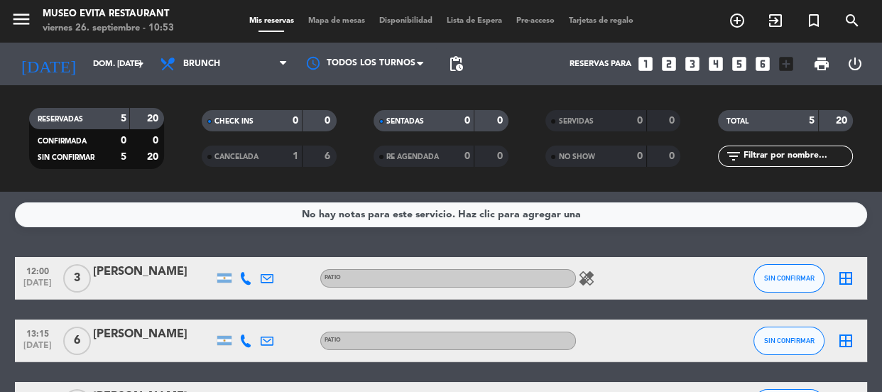
type input "vie. [DATE]"
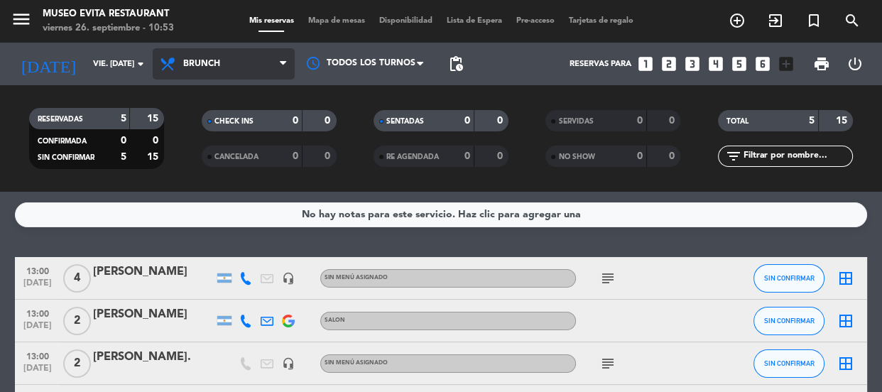
drag, startPoint x: 287, startPoint y: 62, endPoint x: 285, endPoint y: 72, distance: 9.5
click at [286, 62] on span at bounding box center [287, 63] width 14 height 13
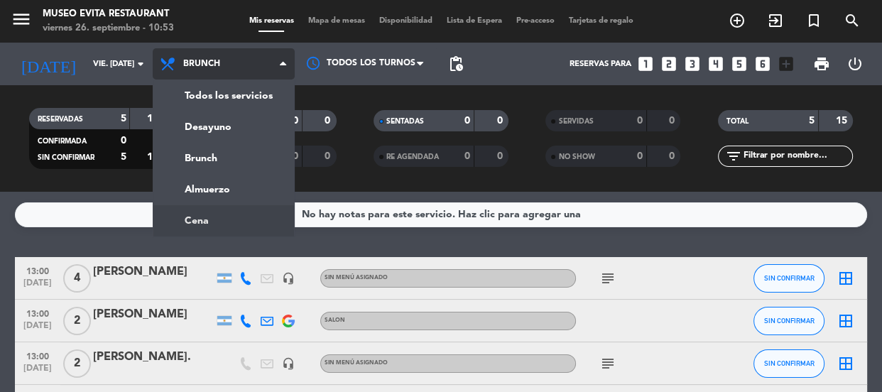
click at [238, 216] on ng-component "menu [GEOGRAPHIC_DATA] viernes 26. septiembre - 10:53 Mis reservas Mapa de mesa…" at bounding box center [441, 196] width 882 height 392
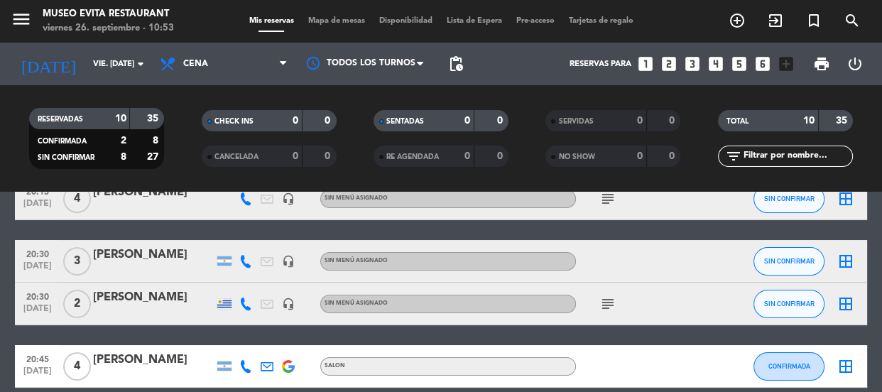
scroll to position [128, 0]
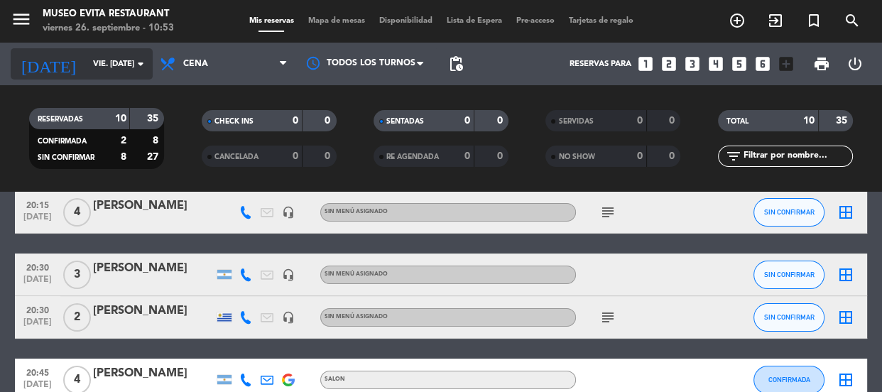
click at [99, 67] on input "vie. [DATE]" at bounding box center [140, 64] width 109 height 23
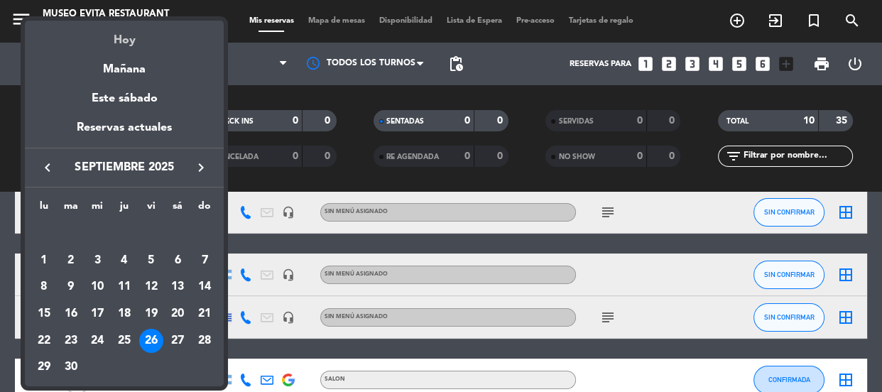
click at [131, 31] on div "Hoy" at bounding box center [124, 35] width 199 height 29
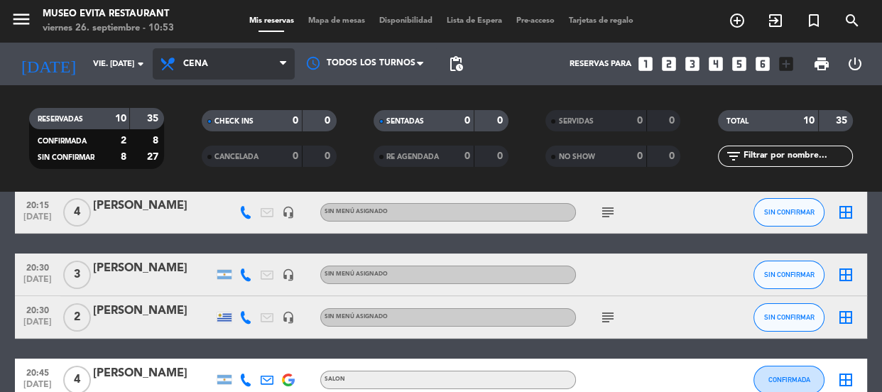
click at [227, 68] on span "Cena" at bounding box center [224, 63] width 142 height 31
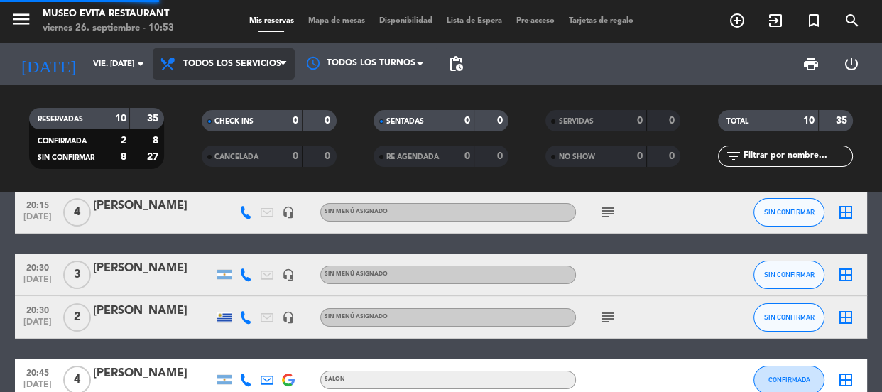
click at [227, 99] on div "menu [GEOGRAPHIC_DATA] viernes 26. septiembre - 10:53 Mis reservas Mapa de mesa…" at bounding box center [441, 96] width 882 height 192
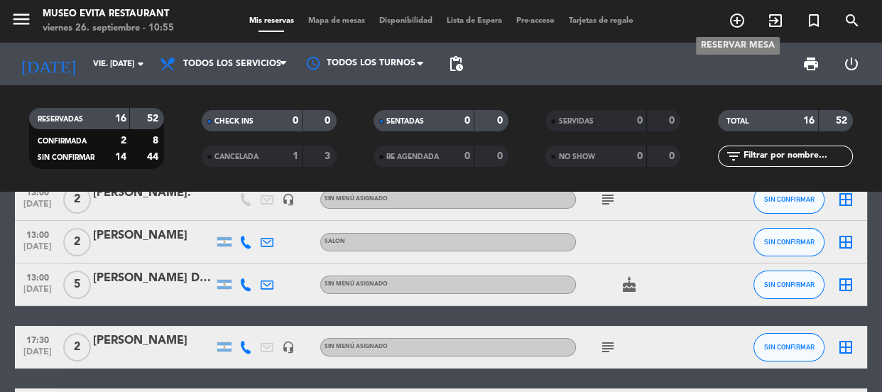
click at [744, 21] on icon "add_circle_outline" at bounding box center [736, 20] width 17 height 17
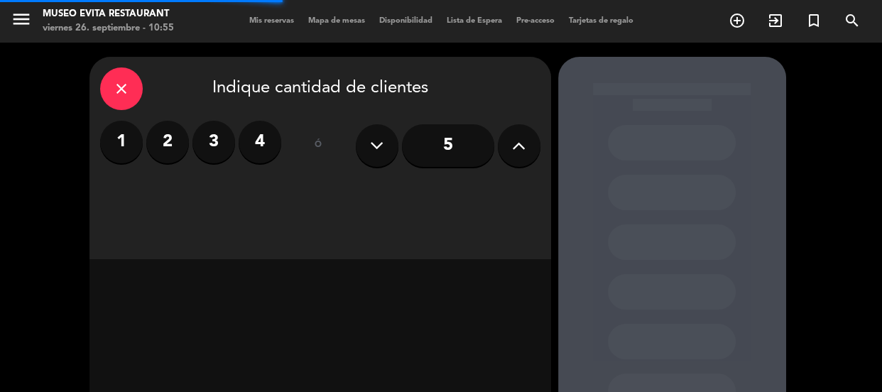
click at [181, 134] on label "2" at bounding box center [167, 142] width 43 height 43
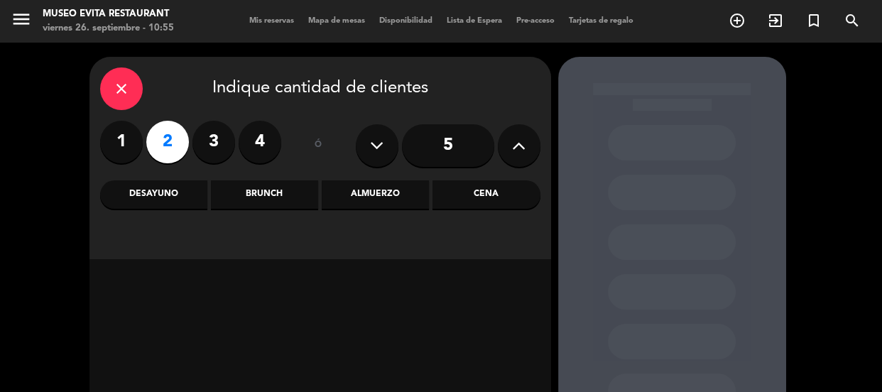
click at [297, 193] on div "Brunch" at bounding box center [264, 194] width 107 height 28
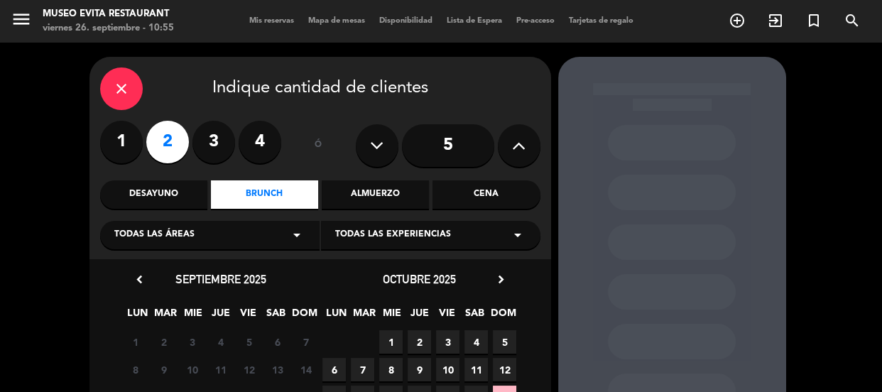
scroll to position [159, 0]
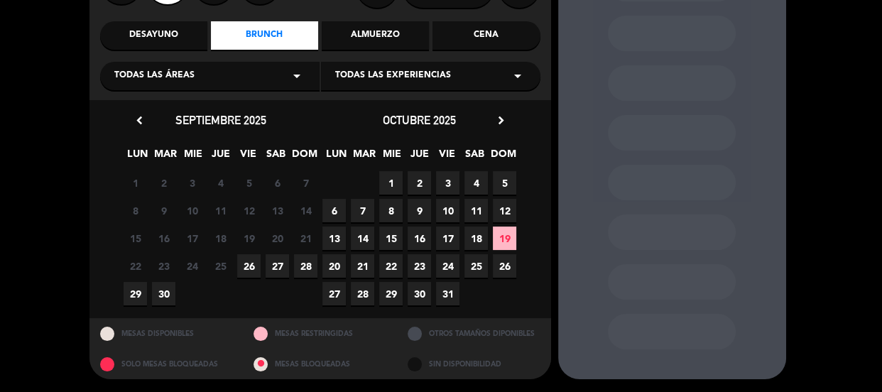
click at [303, 260] on span "28" at bounding box center [305, 265] width 23 height 23
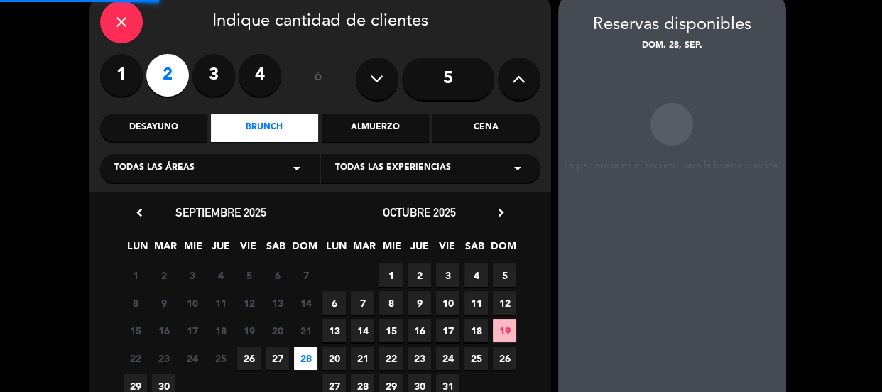
scroll to position [57, 0]
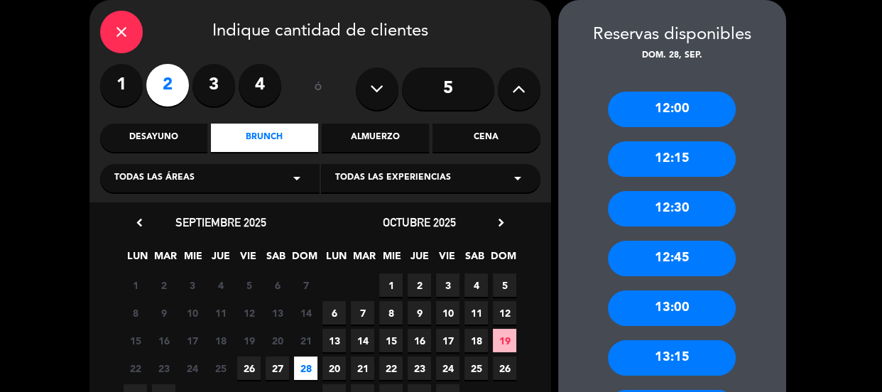
click at [688, 307] on div "13:00" at bounding box center [672, 307] width 128 height 35
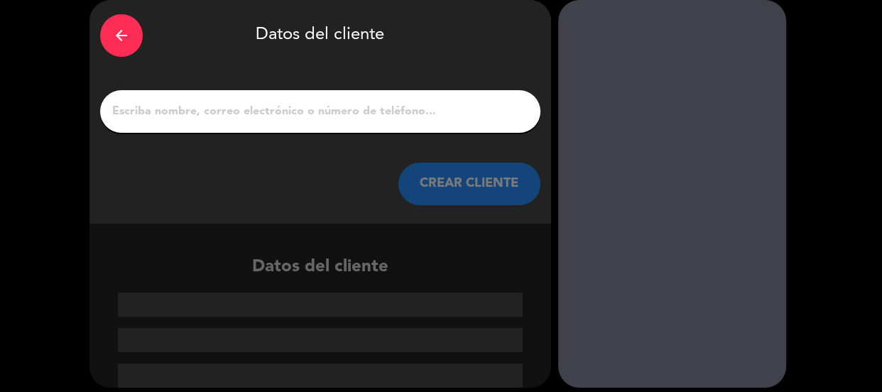
click at [412, 111] on input "1" at bounding box center [320, 111] width 419 height 20
paste input "[PERSON_NAME]."
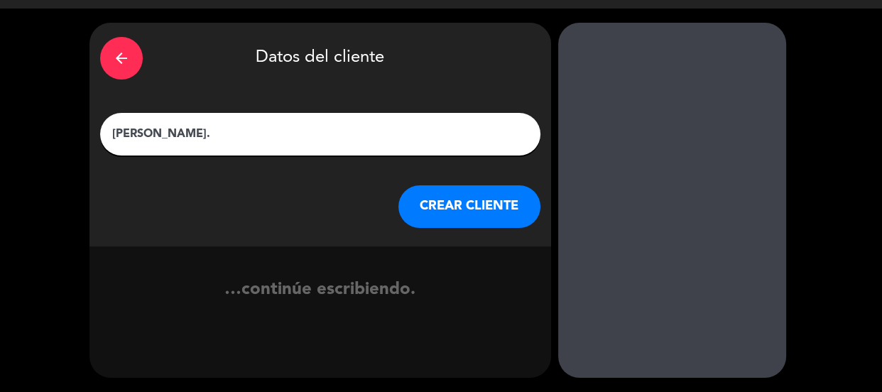
scroll to position [34, 0]
type input "[PERSON_NAME]."
click at [454, 192] on button "CREAR CLIENTE" at bounding box center [469, 206] width 142 height 43
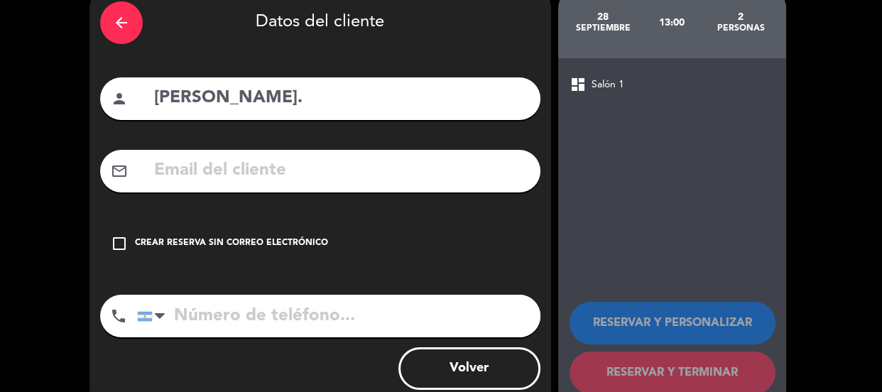
scroll to position [103, 0]
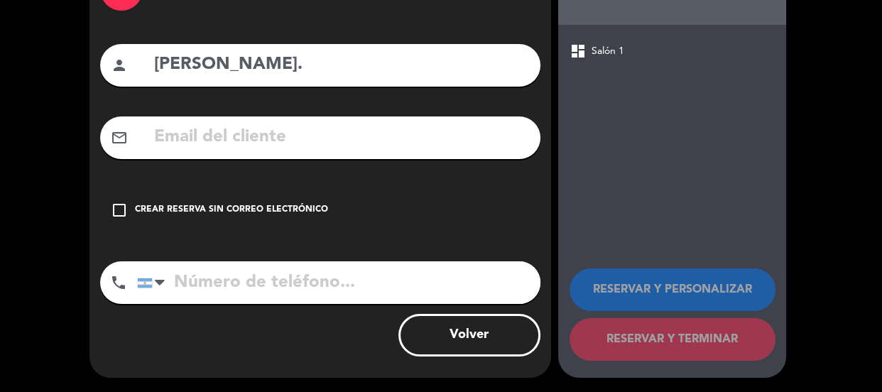
click at [460, 202] on div "check_box_outline_blank Crear reserva sin correo electrónico" at bounding box center [320, 210] width 440 height 43
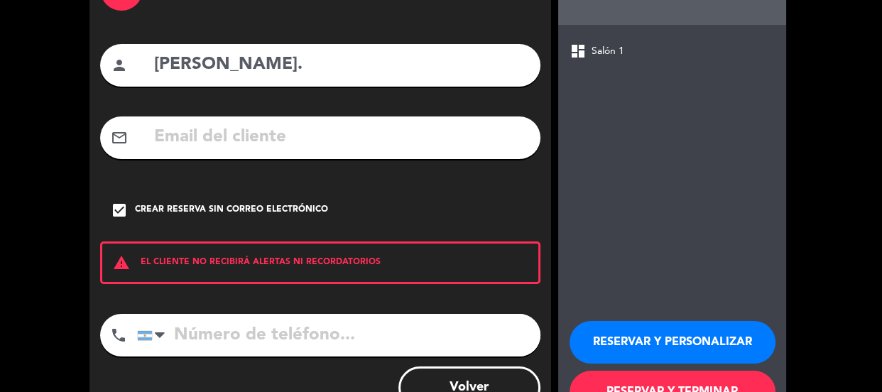
click at [638, 337] on button "RESERVAR Y PERSONALIZAR" at bounding box center [672, 342] width 206 height 43
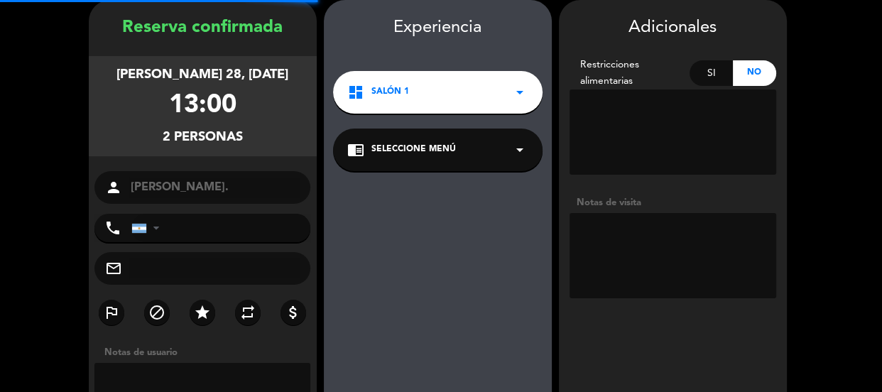
scroll to position [57, 0]
click at [656, 257] on textarea at bounding box center [672, 255] width 207 height 85
type textarea "l"
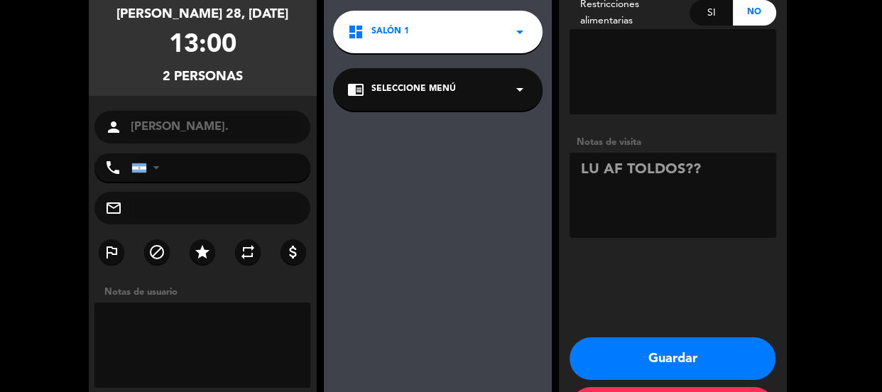
scroll to position [176, 0]
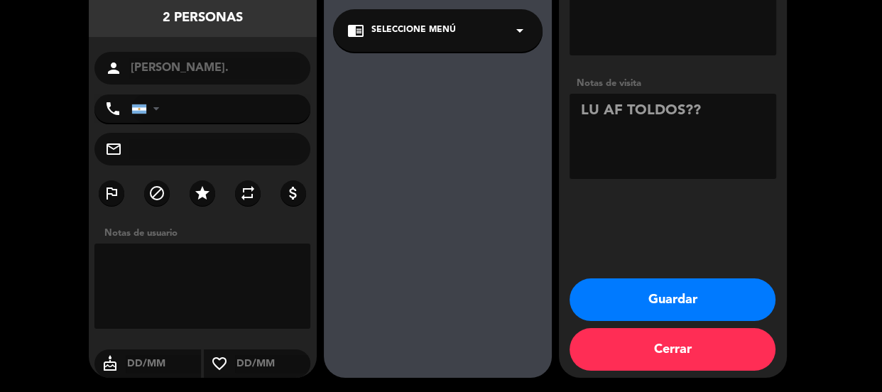
type textarea "LU AF TOLDOS??"
click at [615, 308] on button "Guardar" at bounding box center [672, 299] width 206 height 43
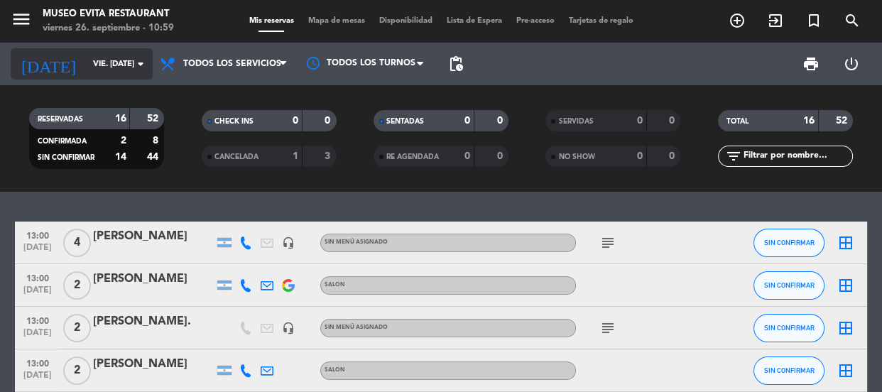
click at [134, 54] on input "vie. [DATE]" at bounding box center [140, 64] width 109 height 23
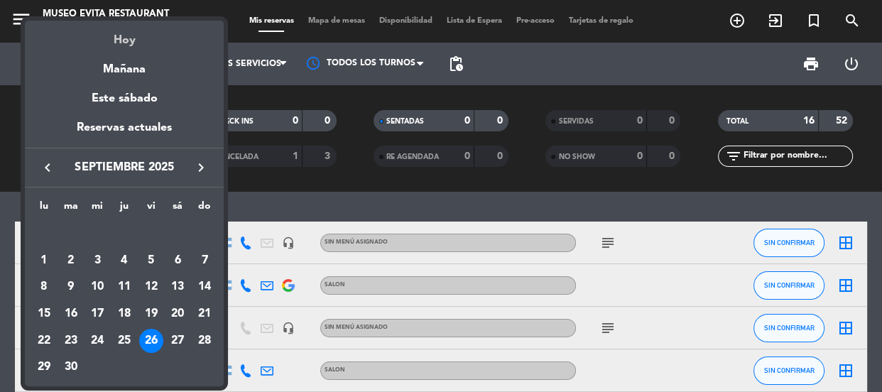
click at [130, 38] on div "Hoy" at bounding box center [124, 35] width 199 height 29
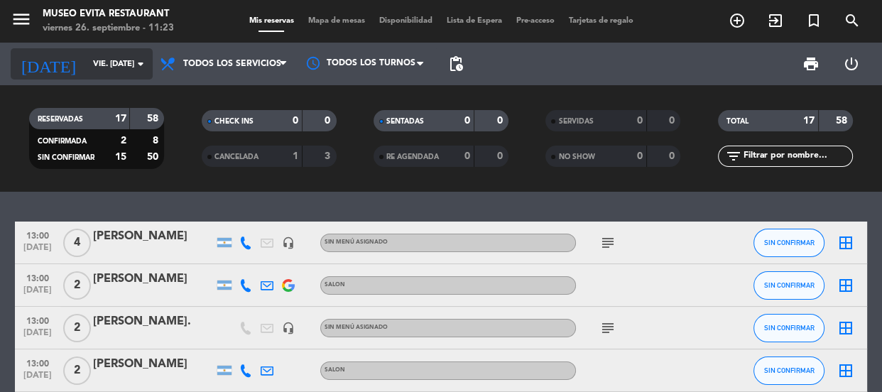
click at [110, 57] on input "vie. [DATE]" at bounding box center [140, 64] width 109 height 23
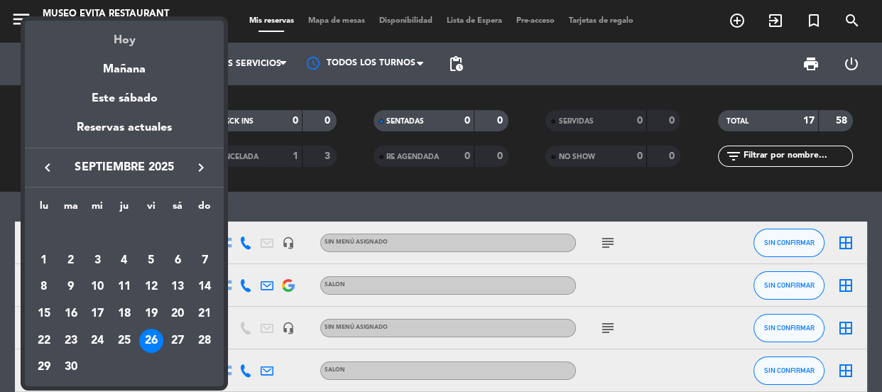
click at [130, 43] on div "Hoy" at bounding box center [124, 35] width 199 height 29
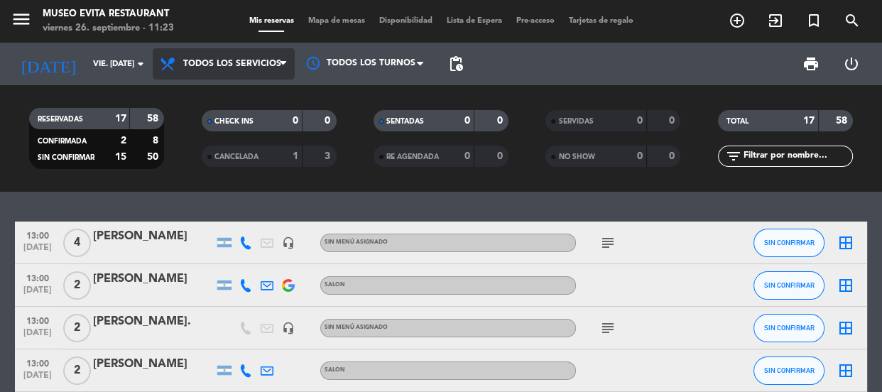
click at [214, 65] on span "Todos los servicios" at bounding box center [232, 64] width 98 height 10
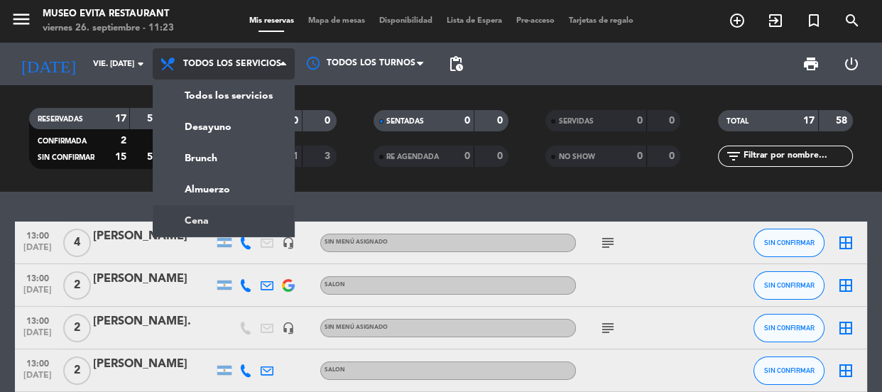
click at [237, 220] on ng-component "menu [GEOGRAPHIC_DATA] viernes 26. septiembre - 11:23 Mis reservas Mapa de mesa…" at bounding box center [441, 196] width 882 height 392
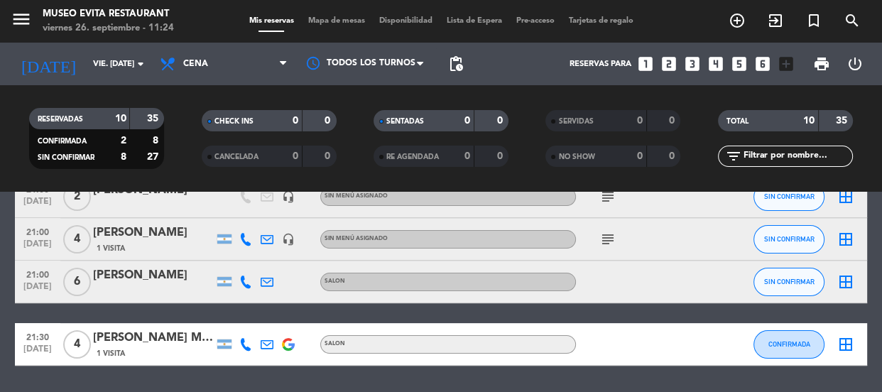
scroll to position [387, 0]
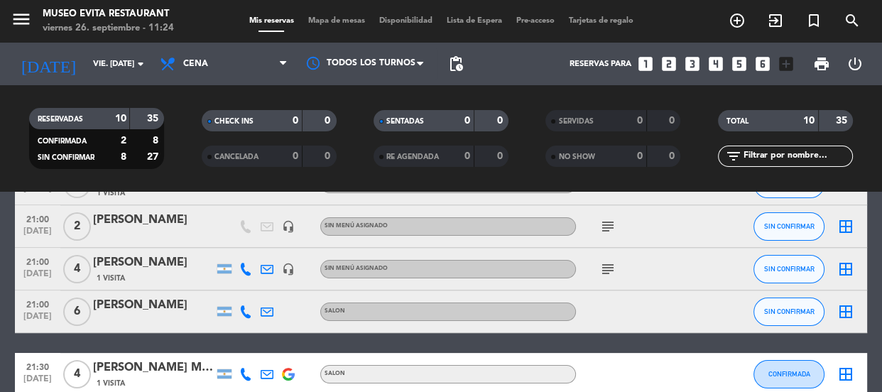
click at [603, 263] on icon "subject" at bounding box center [607, 268] width 17 height 17
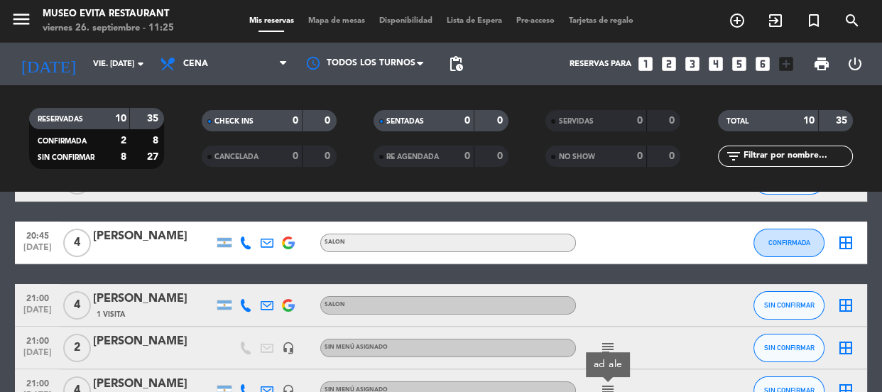
scroll to position [332, 0]
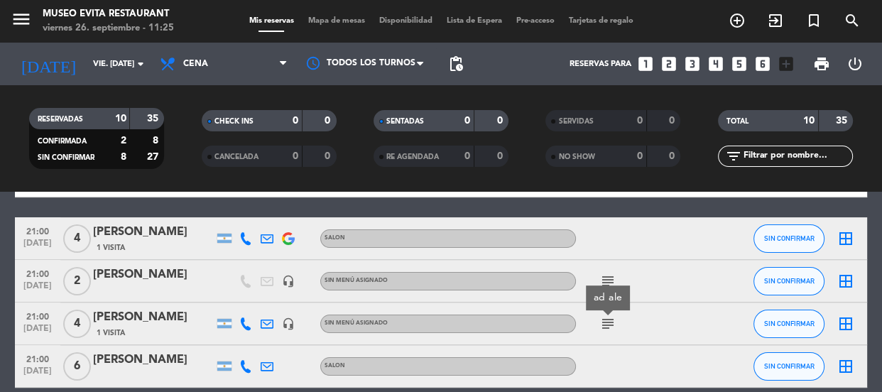
click at [147, 309] on div "[PERSON_NAME]" at bounding box center [153, 317] width 121 height 18
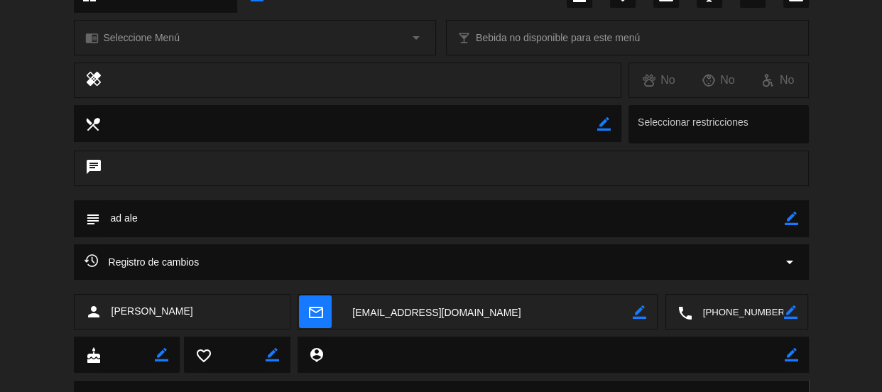
scroll to position [0, 0]
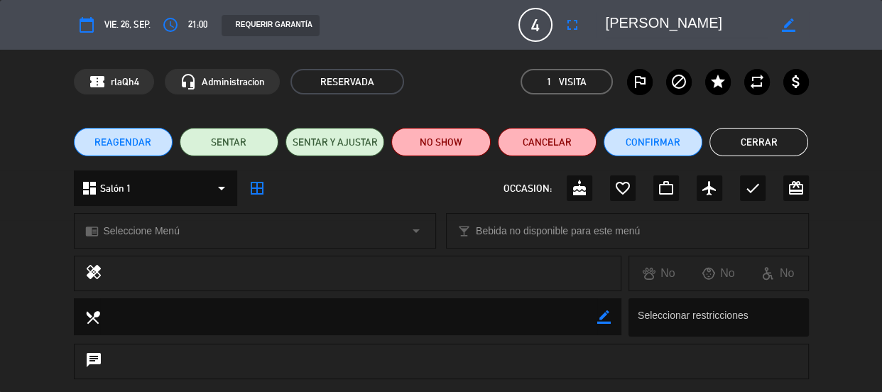
click at [749, 142] on button "Cerrar" at bounding box center [758, 142] width 99 height 28
